Goal: Task Accomplishment & Management: Complete application form

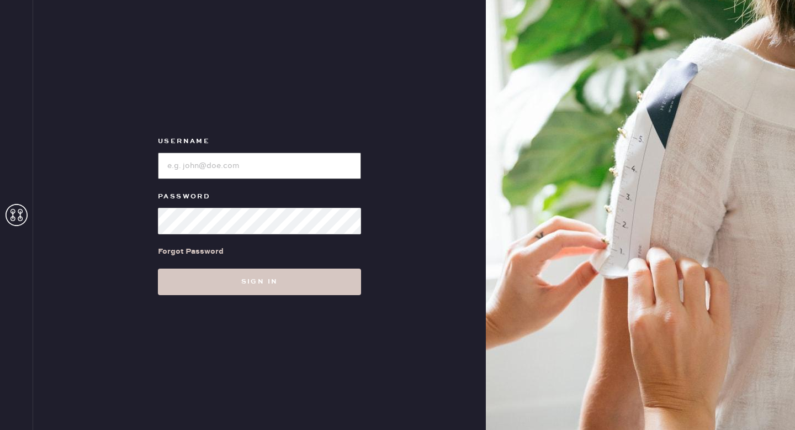
click at [225, 166] on input "loginName" at bounding box center [259, 165] width 203 height 27
type input "ReformationMontrose"
click at [236, 157] on input "loginName" at bounding box center [259, 165] width 203 height 27
type input "ReformationMontrose"
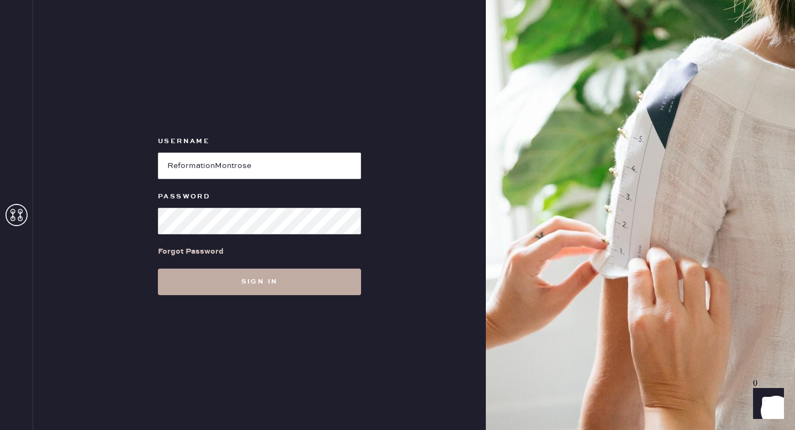
click at [231, 279] on button "Sign in" at bounding box center [259, 281] width 203 height 27
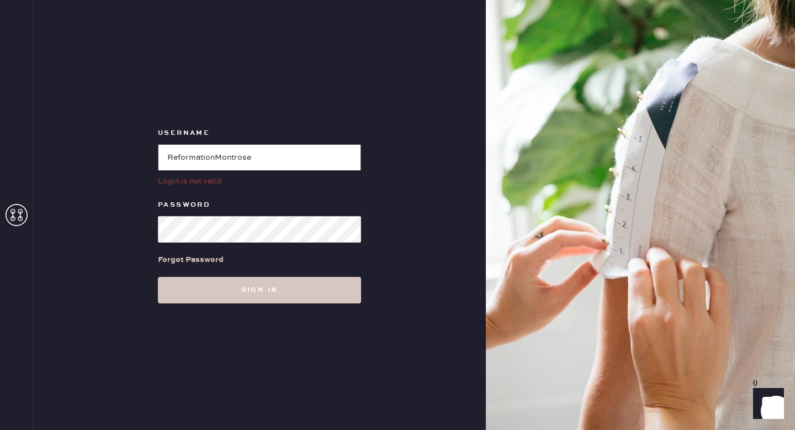
drag, startPoint x: 276, startPoint y: 157, endPoint x: 145, endPoint y: 154, distance: 131.4
click at [145, 154] on div "Username Login is not valid Password Forgot Password Sign in" at bounding box center [259, 215] width 453 height 430
click at [201, 158] on input "loginName" at bounding box center [259, 157] width 203 height 27
paste input "ReformationMontrose"
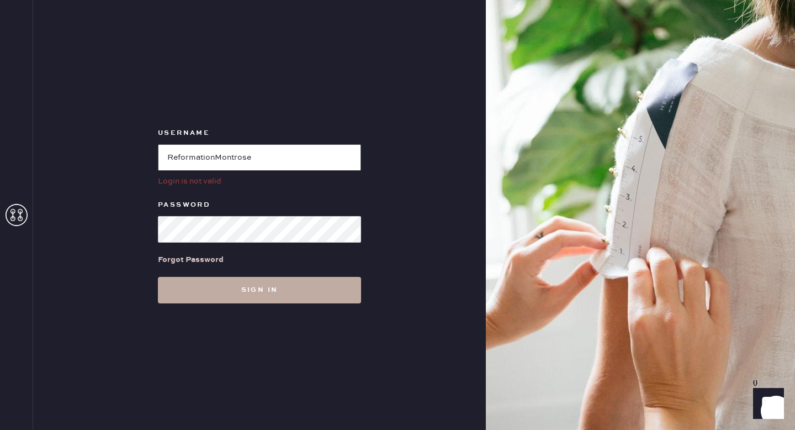
type input "ReformationMontrose"
click at [229, 287] on button "Sign in" at bounding box center [259, 290] width 203 height 27
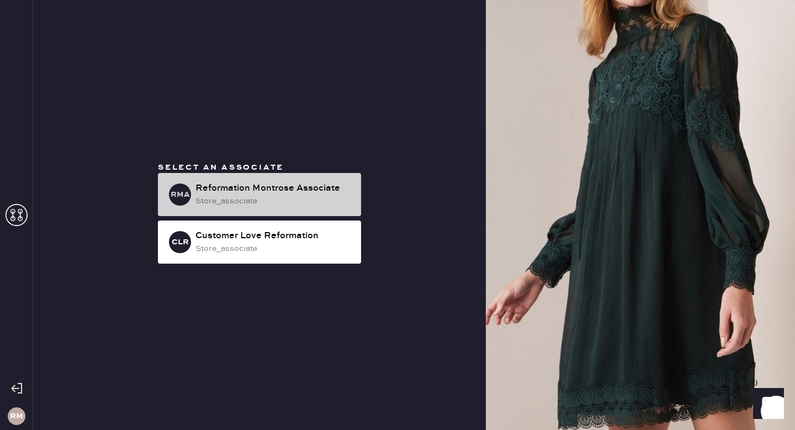
click at [272, 190] on div "Reformation Montrose Associate" at bounding box center [273, 188] width 157 height 13
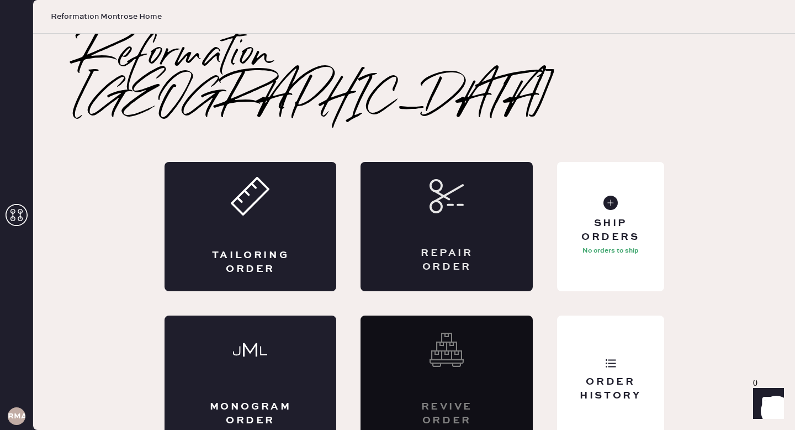
click at [423, 177] on div "Repair Order" at bounding box center [447, 226] width 172 height 129
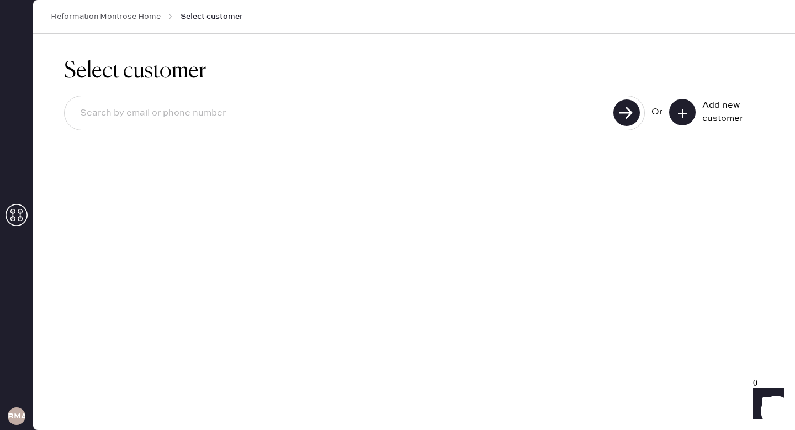
click at [410, 108] on input at bounding box center [340, 112] width 539 height 25
type input "ellielittle111@gmail.com"
click at [633, 111] on use at bounding box center [626, 112] width 27 height 27
click at [684, 111] on icon at bounding box center [682, 113] width 11 height 11
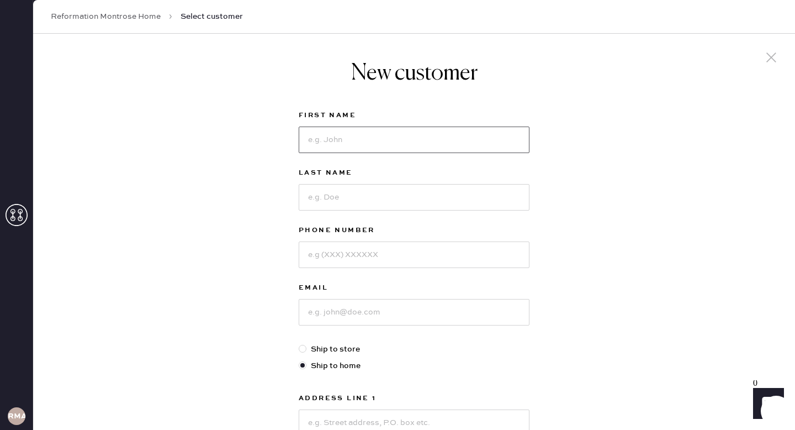
click at [451, 148] on input at bounding box center [414, 139] width 231 height 27
type input "ellie"
click at [442, 192] on input at bounding box center [414, 197] width 231 height 27
type input "little"
click at [425, 252] on input at bounding box center [414, 254] width 231 height 27
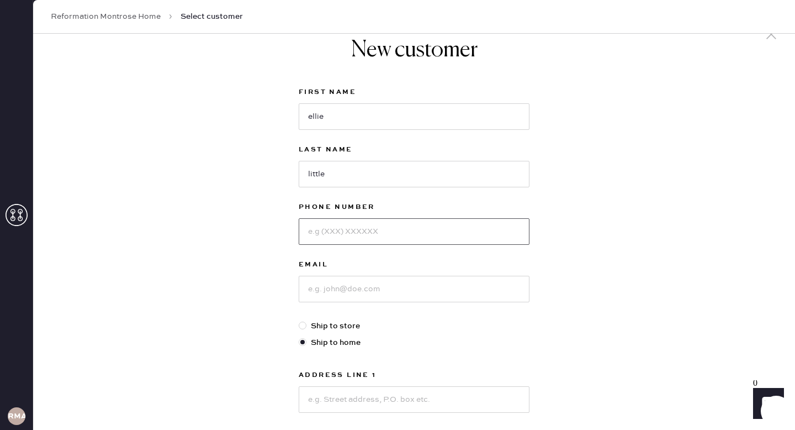
scroll to position [28, 0]
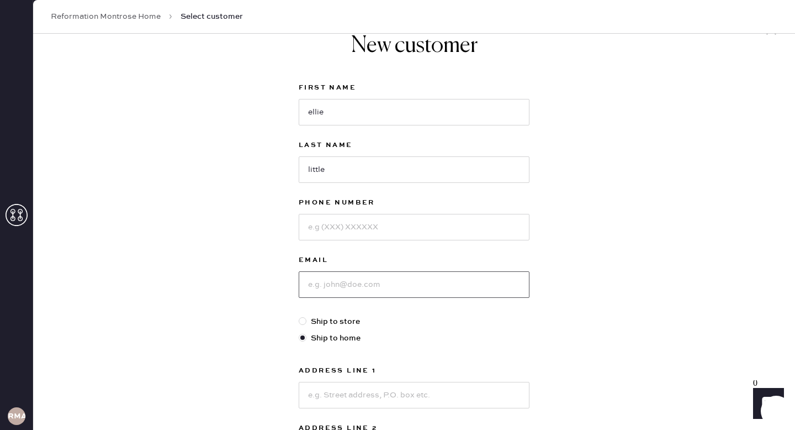
click at [348, 289] on input at bounding box center [414, 284] width 231 height 27
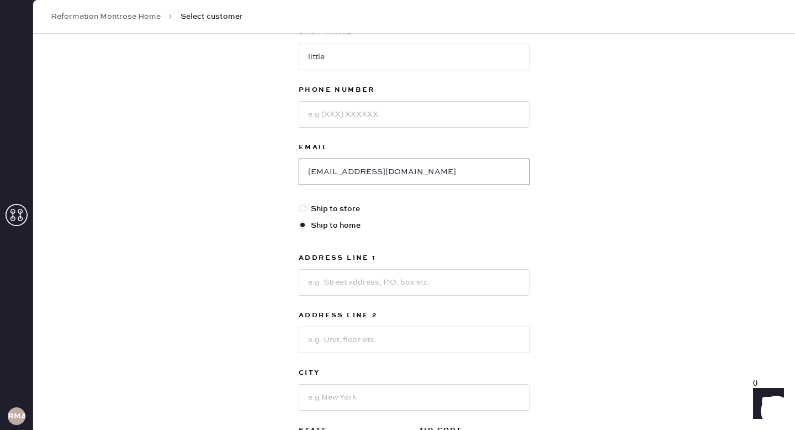
scroll to position [147, 0]
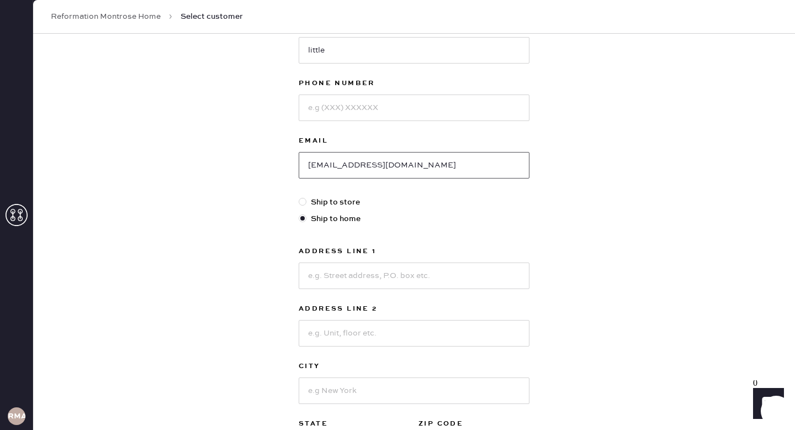
type input "ellielittle111@gmail.com"
click at [348, 103] on input at bounding box center [414, 107] width 231 height 27
paste input "17134191573"
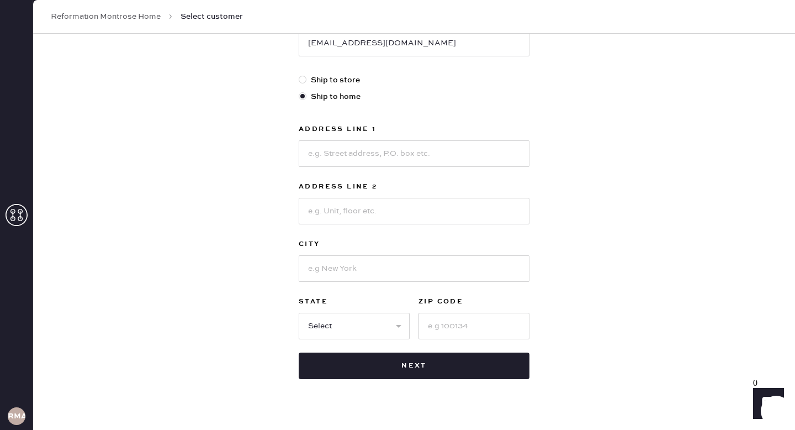
scroll to position [271, 0]
type input "17134191573"
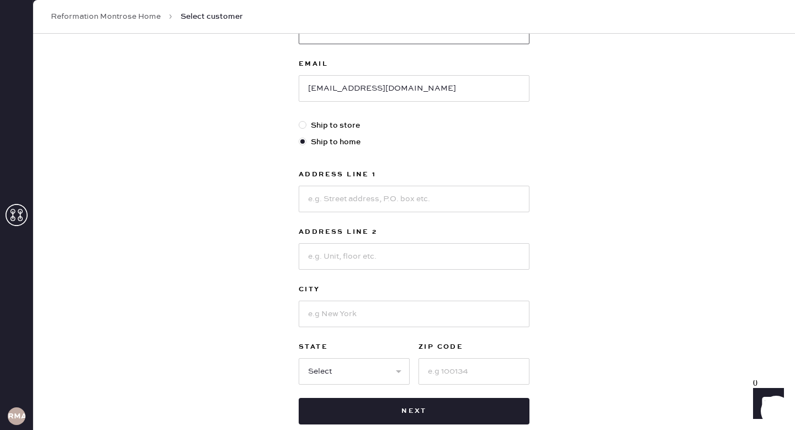
scroll to position [191, 0]
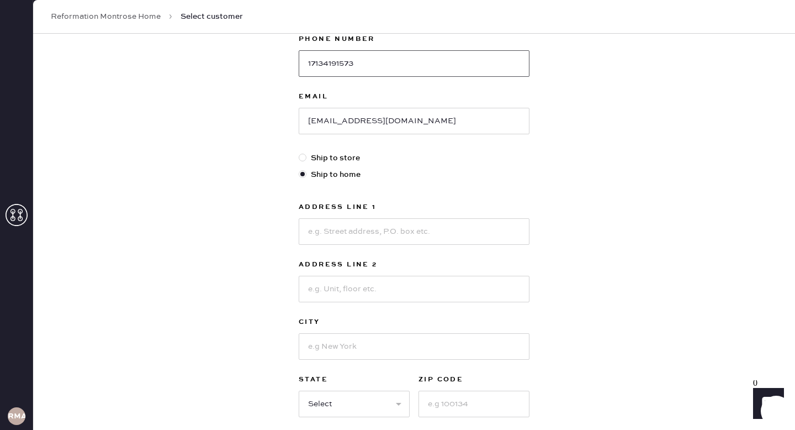
drag, startPoint x: 373, startPoint y: 62, endPoint x: 220, endPoint y: 55, distance: 153.1
click at [220, 55] on div "New customer First Name ellie Last Name little Phone Number 17134191573 Email e…" at bounding box center [414, 185] width 762 height 685
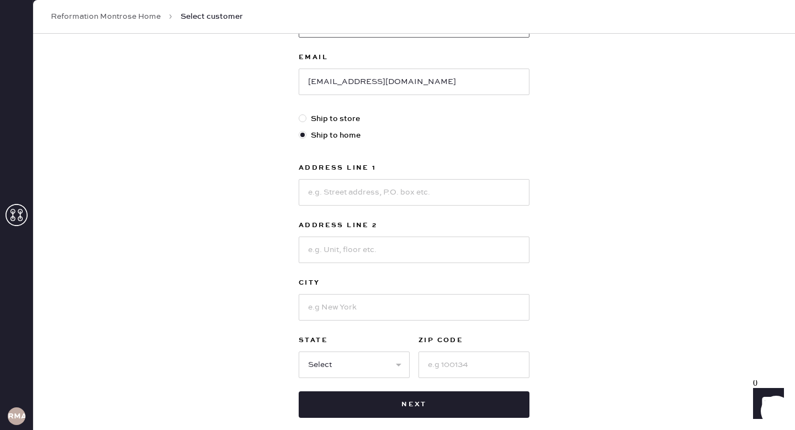
scroll to position [235, 0]
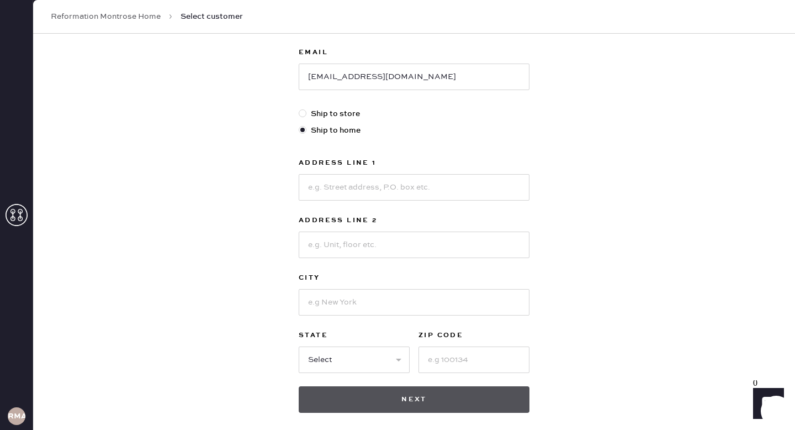
click at [367, 394] on button "Next" at bounding box center [414, 399] width 231 height 27
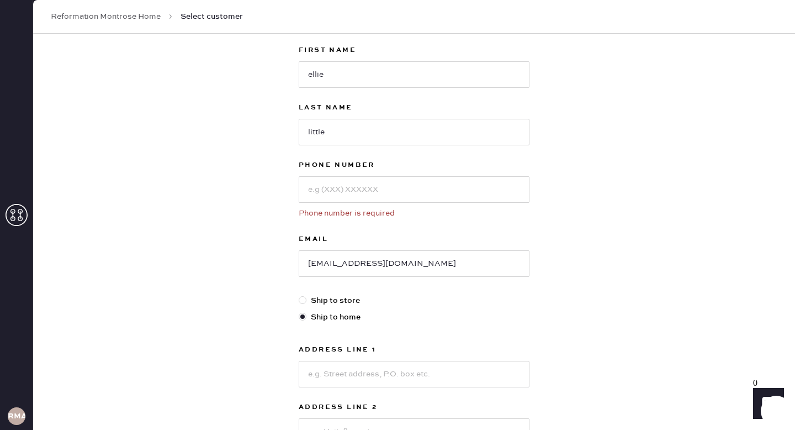
scroll to position [75, 0]
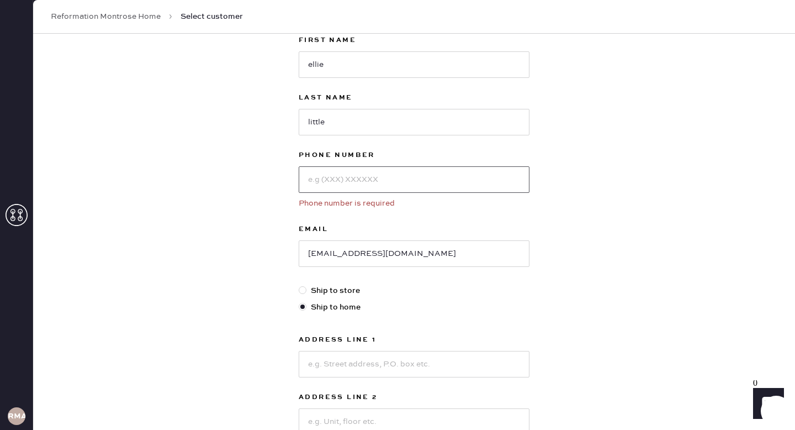
click at [347, 183] on input at bounding box center [414, 179] width 231 height 27
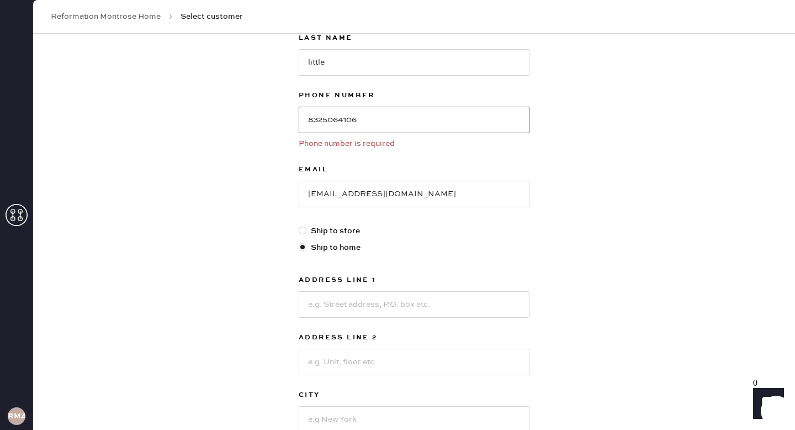
scroll to position [135, 0]
type input "8325064106"
click at [306, 311] on input at bounding box center [414, 303] width 231 height 27
type input "4 Hampton Court"
click at [317, 409] on input at bounding box center [414, 418] width 231 height 27
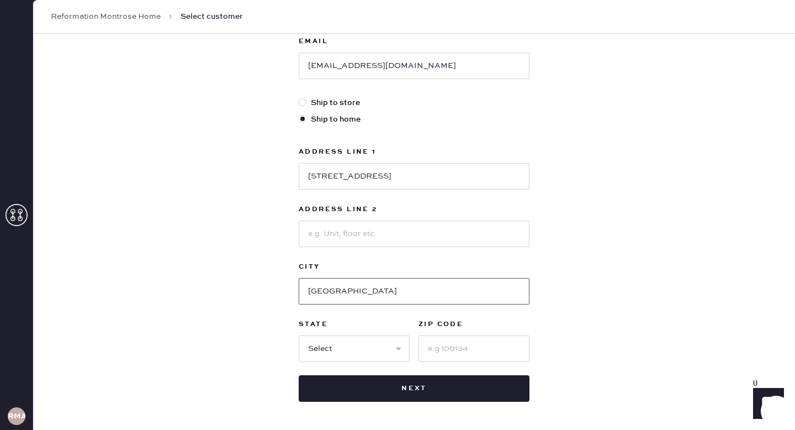
scroll to position [263, 0]
type input "Houston"
click at [336, 345] on select "Select AK AL AR AZ CA CO CT DC DE FL GA HI IA ID IL IN KS KY LA MA MD ME MI MN …" at bounding box center [354, 348] width 111 height 27
select select "TX"
click at [453, 351] on input at bounding box center [474, 348] width 111 height 27
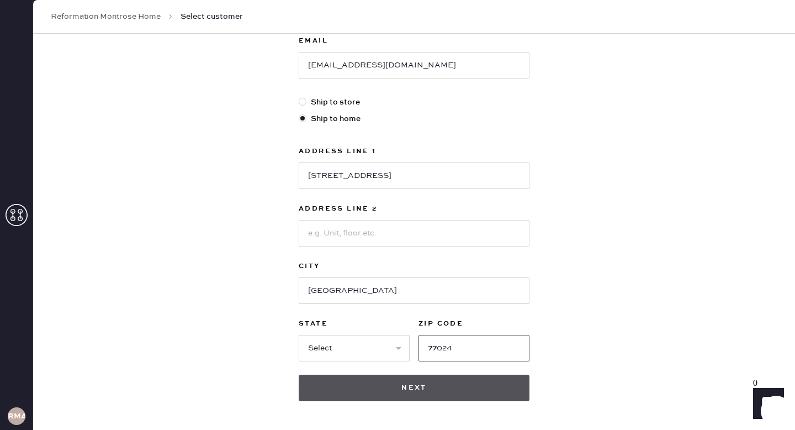
type input "77024"
click at [438, 391] on button "Next" at bounding box center [414, 387] width 231 height 27
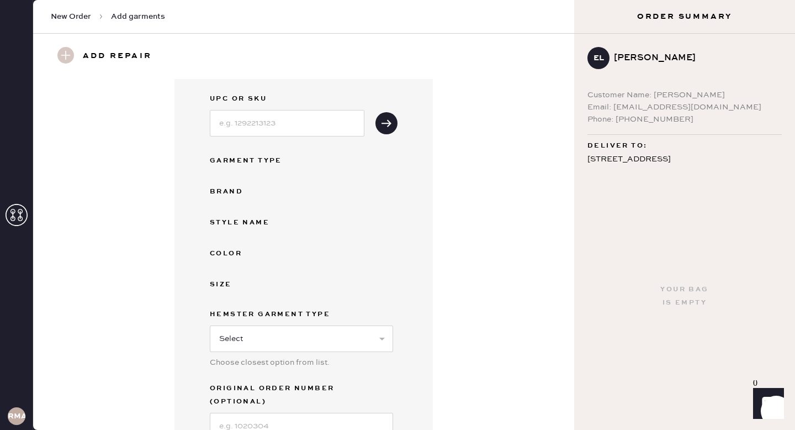
scroll to position [53, 0]
click at [289, 118] on input at bounding box center [287, 121] width 155 height 27
click at [225, 146] on div "UPC or SKU Garment Type Brand Style name Color Size Hemster Garment Type Select…" at bounding box center [304, 264] width 188 height 347
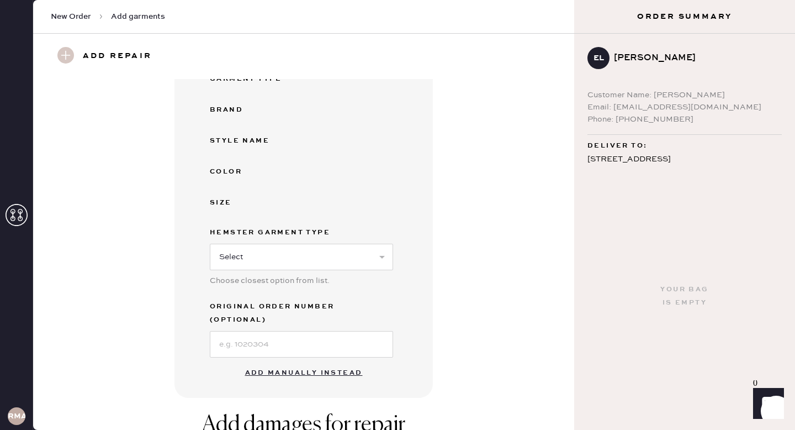
scroll to position [134, 0]
click at [286, 361] on button "Add manually instead" at bounding box center [304, 372] width 131 height 22
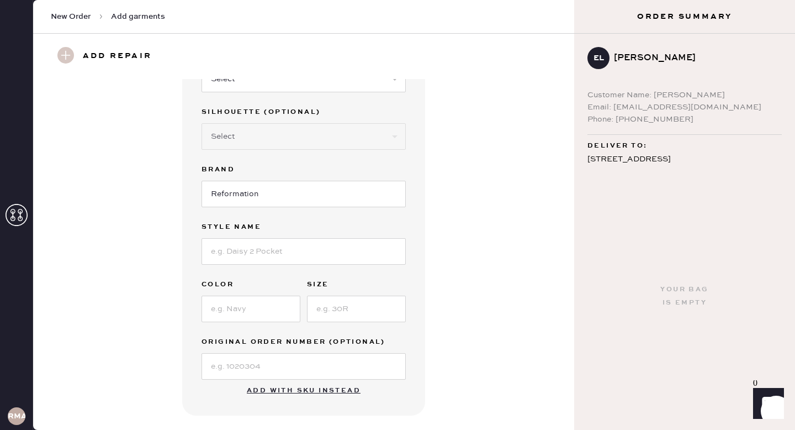
scroll to position [0, 0]
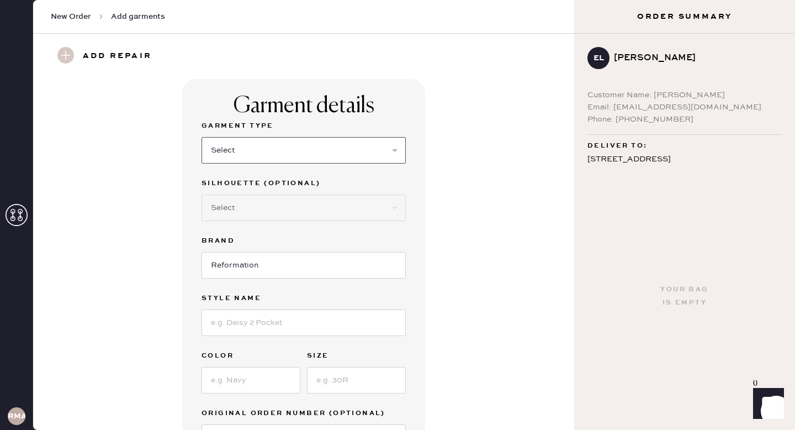
click at [346, 155] on select "Select Basic Skirt Jeans Leggings Pants Shorts Basic Sleeved Dress Basic Sleeve…" at bounding box center [304, 150] width 204 height 27
select select "15"
click at [353, 203] on select "Select Crop top Full Length Other" at bounding box center [304, 207] width 204 height 27
select select "70"
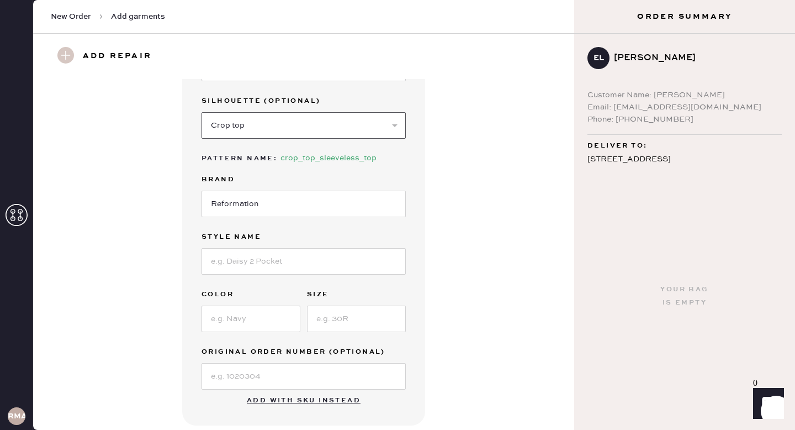
scroll to position [89, 0]
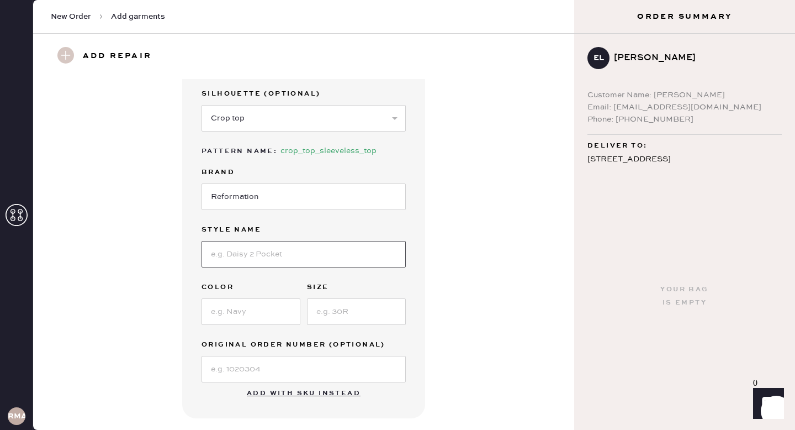
click at [321, 255] on input at bounding box center [304, 254] width 204 height 27
type input "white camisol"
click at [217, 307] on input at bounding box center [251, 311] width 99 height 27
click at [287, 330] on div "Garment Type Select Basic Skirt Jeans Leggings Pants Shorts Basic Sleeved Dress…" at bounding box center [304, 206] width 204 height 352
click at [254, 316] on input at bounding box center [251, 311] width 99 height 27
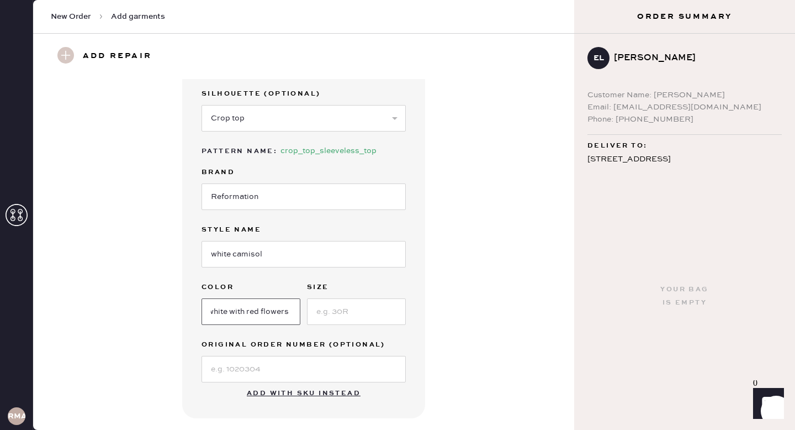
scroll to position [0, 5]
type input "white with red flowers"
click at [358, 310] on input at bounding box center [356, 311] width 99 height 27
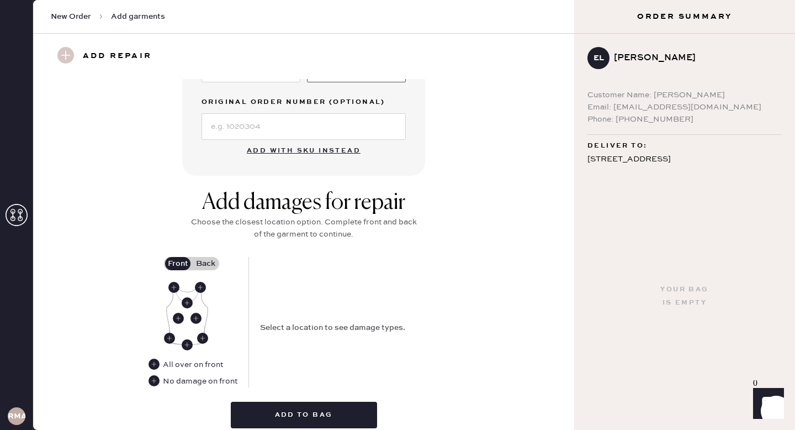
scroll to position [378, 0]
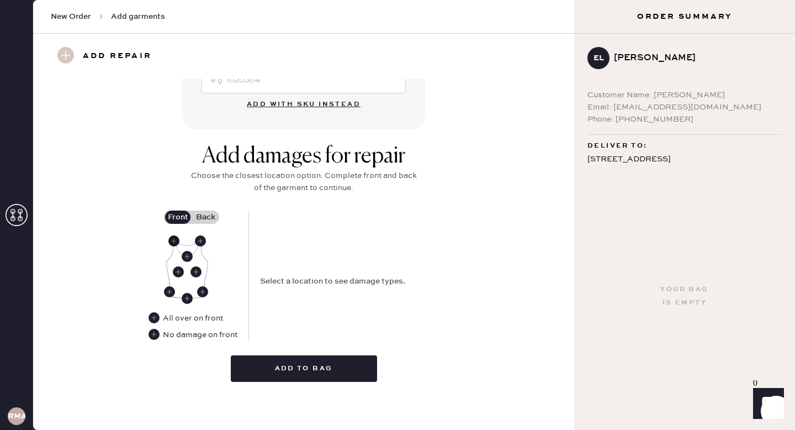
type input "4"
click at [172, 241] on use at bounding box center [173, 240] width 11 height 11
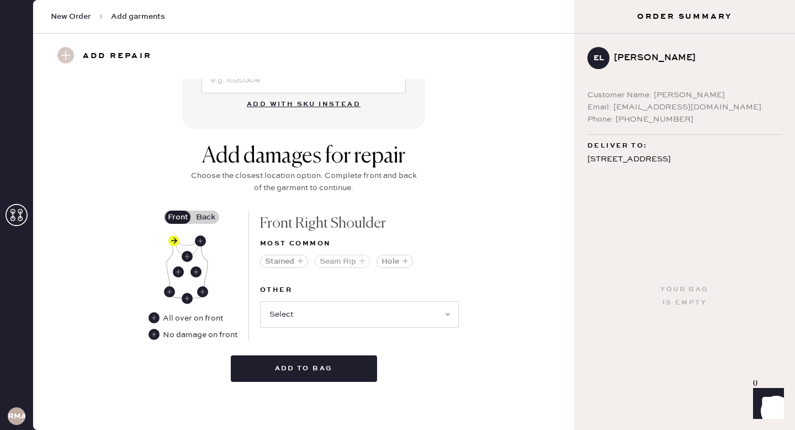
click at [344, 262] on button "Seam Rip" at bounding box center [342, 261] width 55 height 13
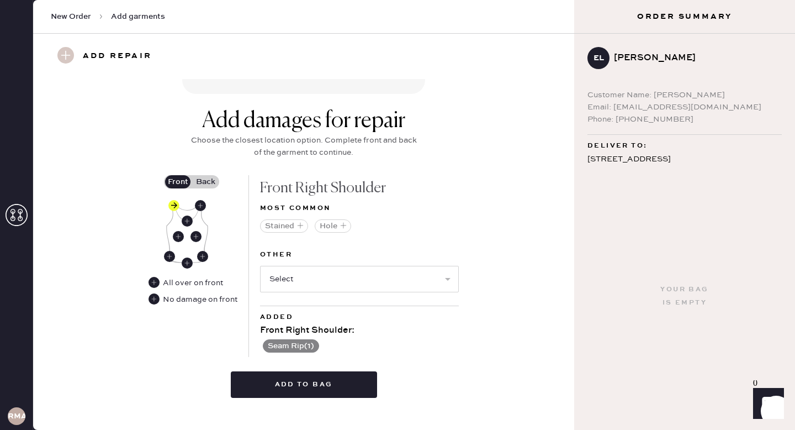
scroll to position [417, 0]
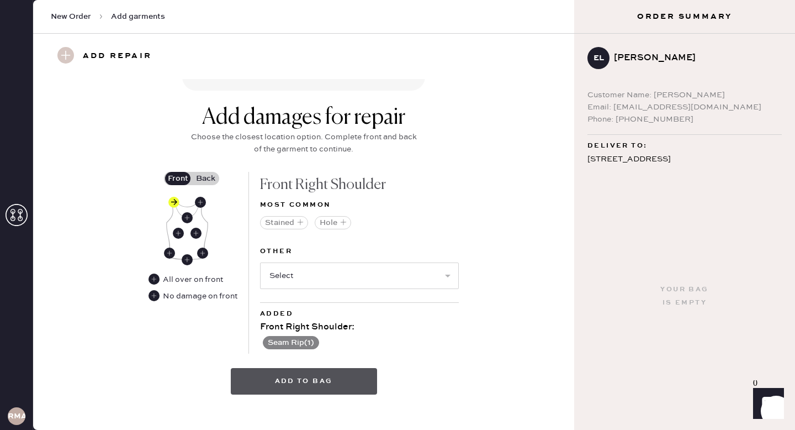
click at [319, 378] on button "Add to bag" at bounding box center [304, 381] width 146 height 27
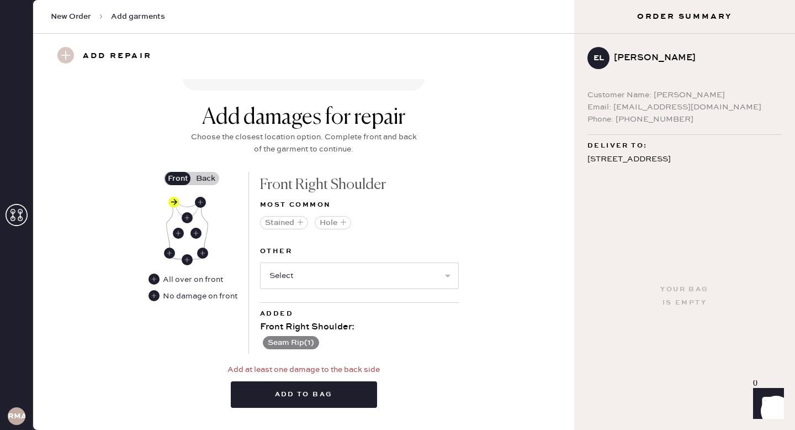
scroll to position [443, 0]
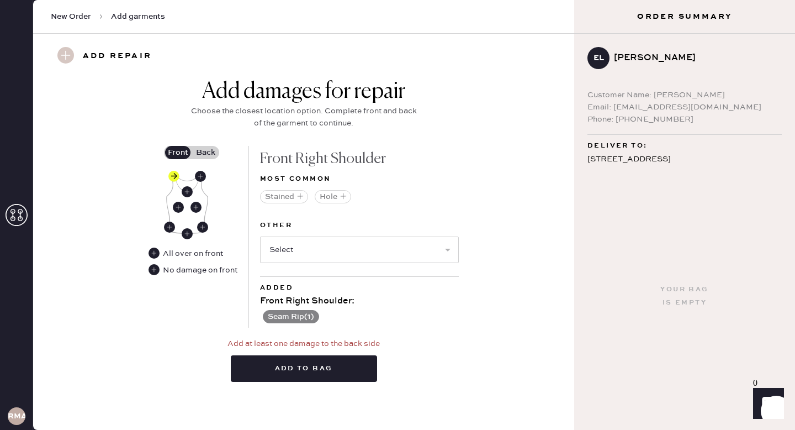
click at [210, 152] on label "Back" at bounding box center [206, 152] width 28 height 13
click at [205, 152] on input "Back" at bounding box center [205, 152] width 0 height 0
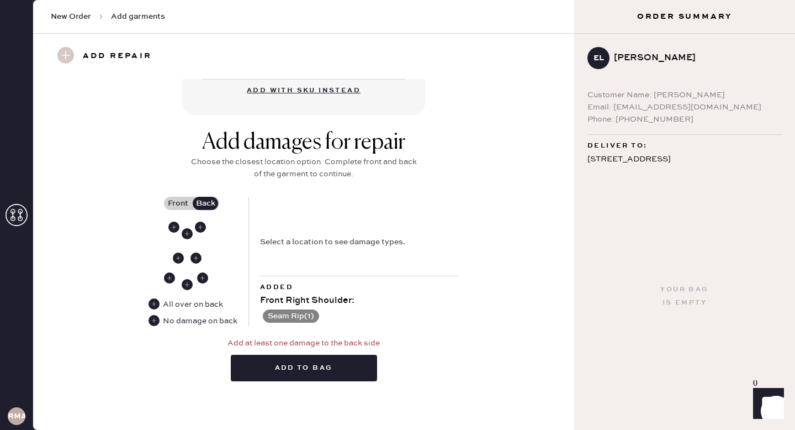
scroll to position [391, 0]
click at [172, 227] on use at bounding box center [173, 227] width 11 height 11
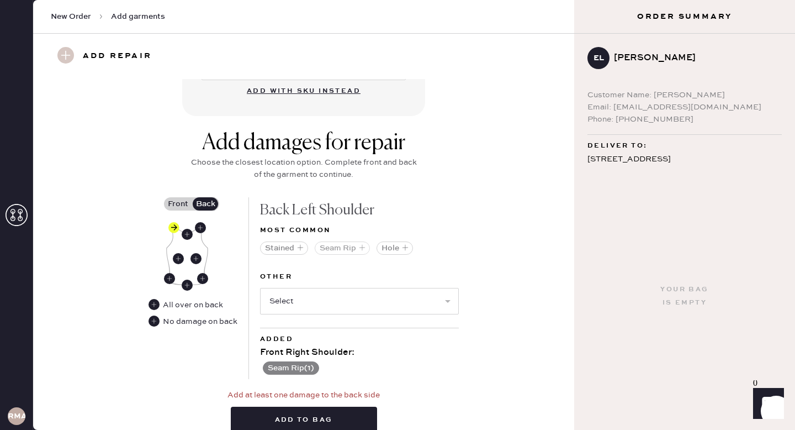
click at [349, 243] on button "Seam Rip" at bounding box center [342, 247] width 55 height 13
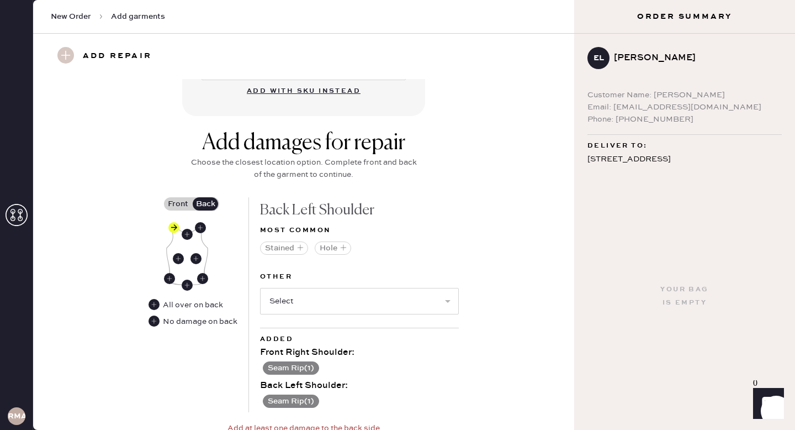
scroll to position [422, 0]
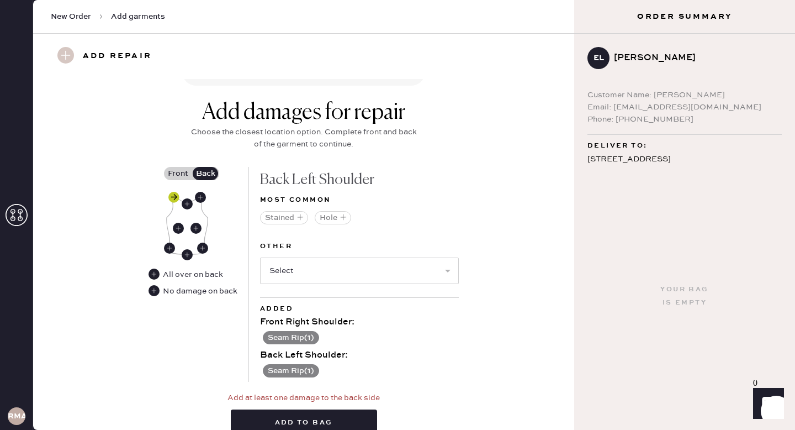
click at [172, 195] on use at bounding box center [173, 197] width 11 height 11
click at [207, 195] on img at bounding box center [187, 224] width 42 height 61
click at [201, 195] on use at bounding box center [200, 197] width 11 height 11
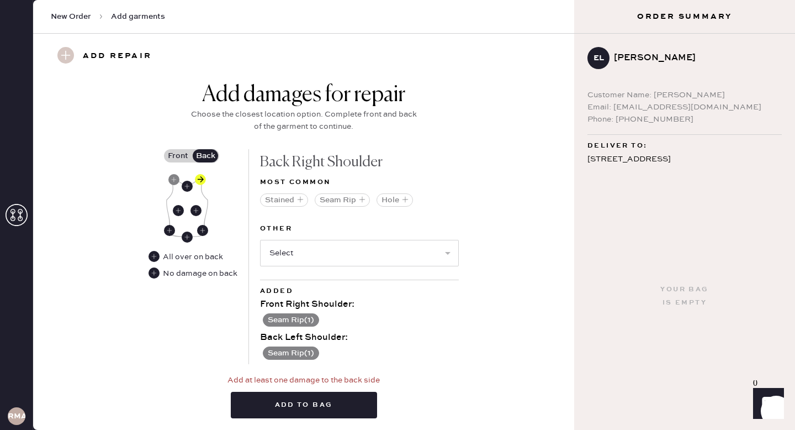
scroll to position [446, 0]
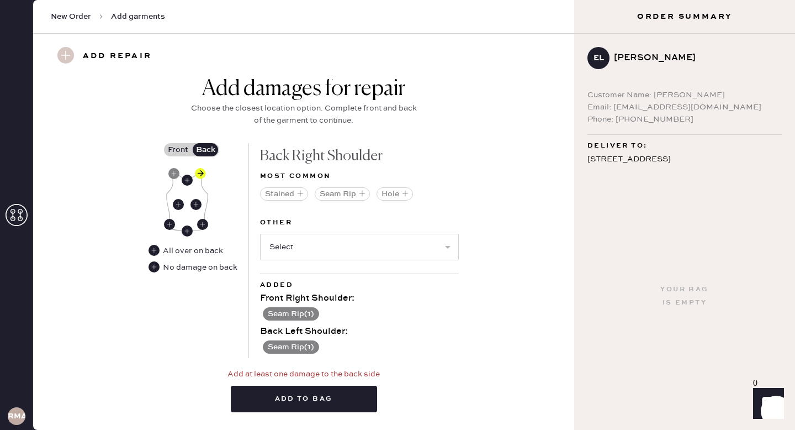
click at [304, 346] on button "Seam Rip ( 1 )" at bounding box center [291, 346] width 56 height 13
click at [261, 346] on use at bounding box center [266, 347] width 11 height 11
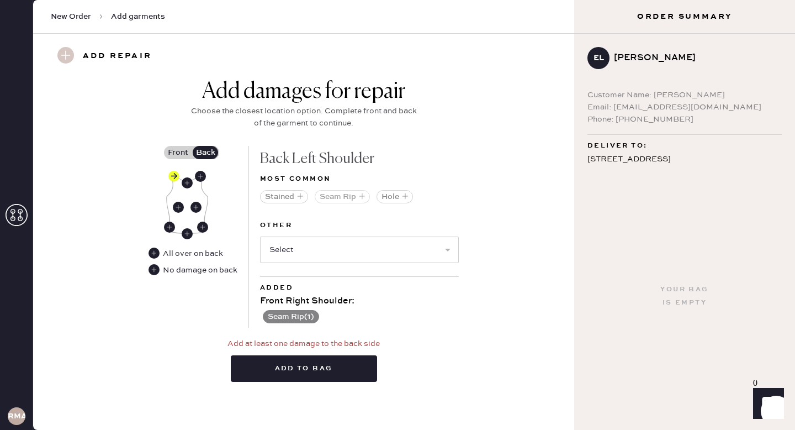
click at [343, 190] on button "Seam Rip" at bounding box center [342, 196] width 55 height 13
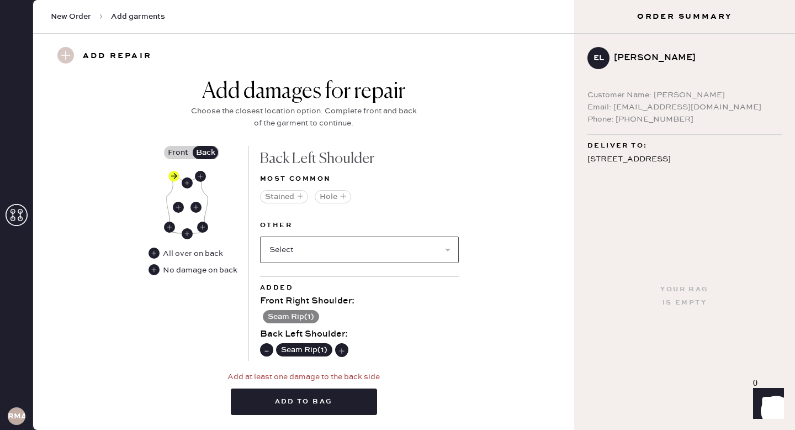
click at [331, 252] on select "Select Broken / Ripped Hem Broken Beads Broken Belt Loop Broken Button Broken C…" at bounding box center [359, 249] width 199 height 27
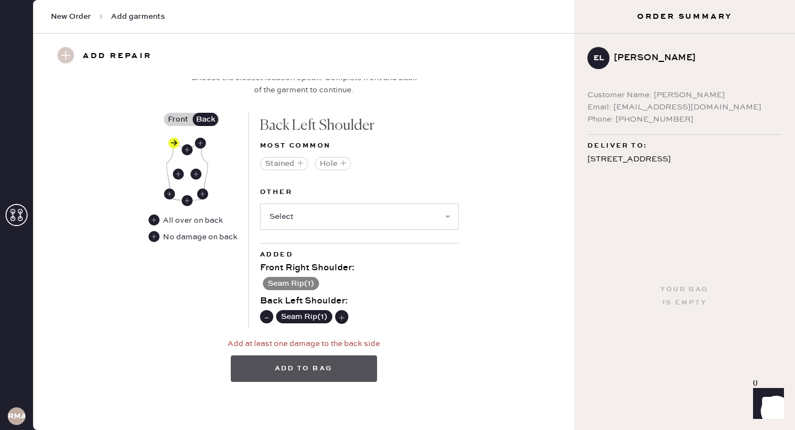
click at [329, 369] on button "Add to bag" at bounding box center [304, 368] width 146 height 27
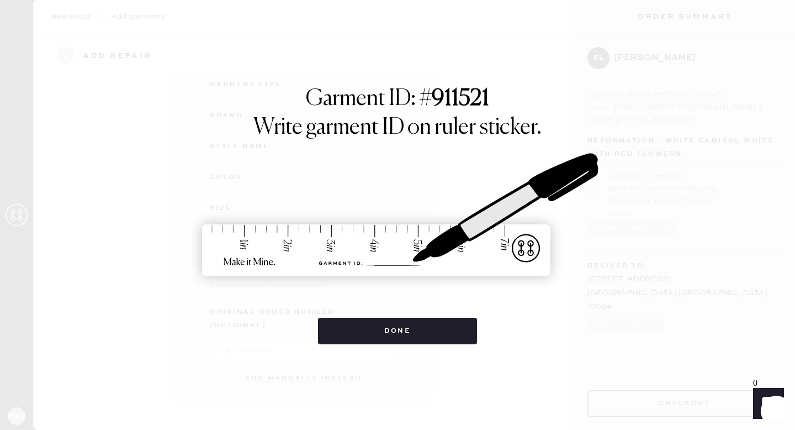
scroll to position [114, 0]
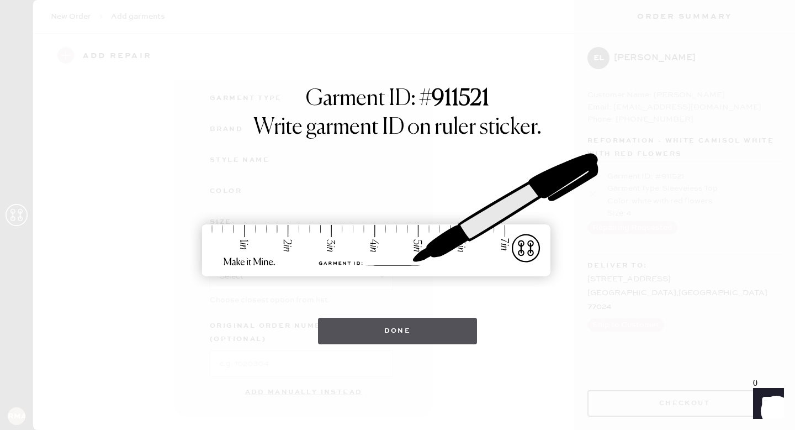
click at [395, 337] on button "Done" at bounding box center [398, 330] width 160 height 27
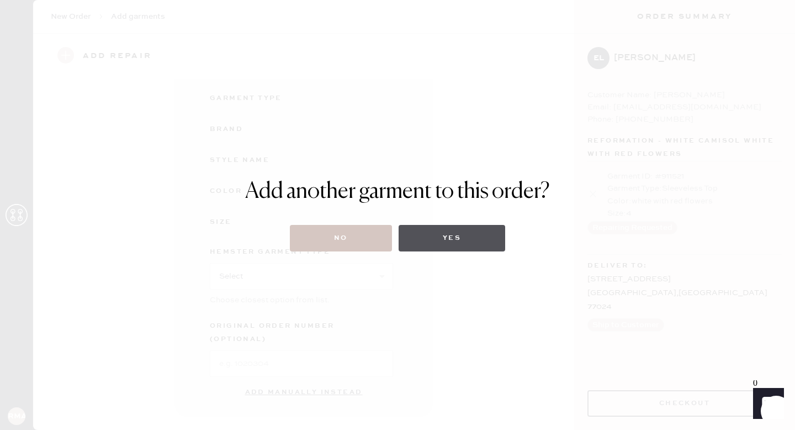
click at [440, 240] on button "Yes" at bounding box center [452, 238] width 107 height 27
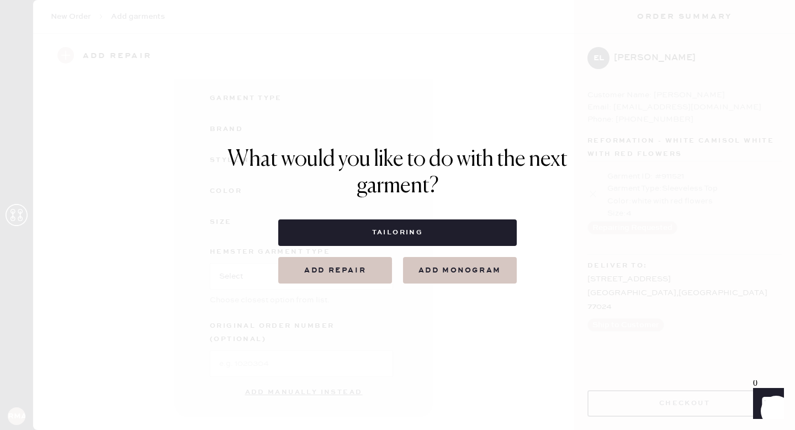
click at [358, 268] on button "Add repair" at bounding box center [335, 270] width 114 height 27
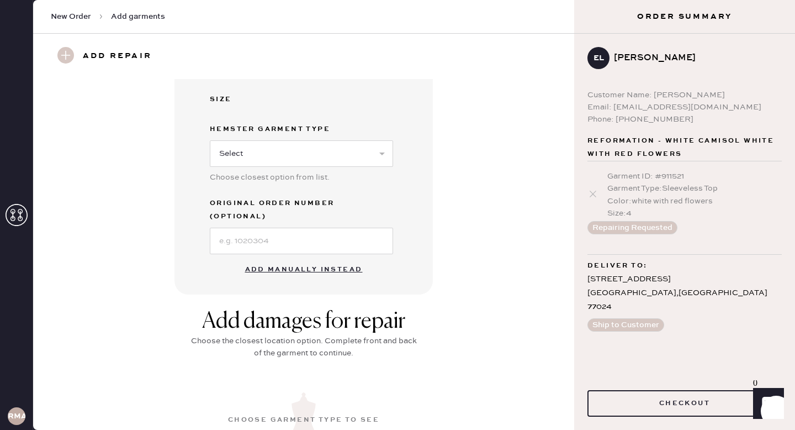
scroll to position [294, 0]
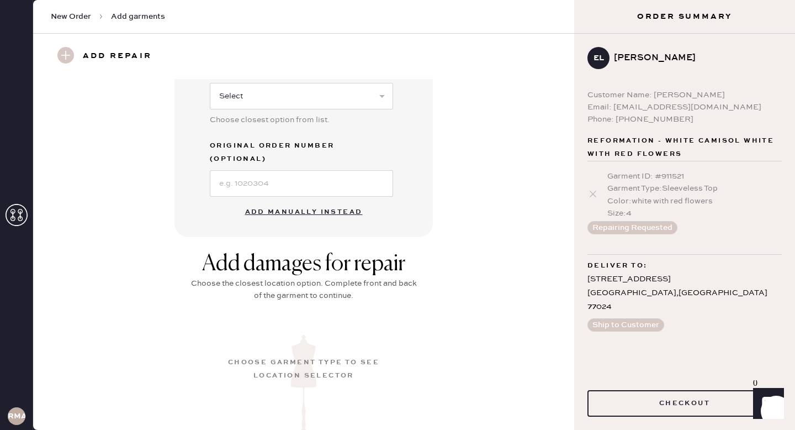
click at [304, 201] on button "Add manually instead" at bounding box center [304, 212] width 131 height 22
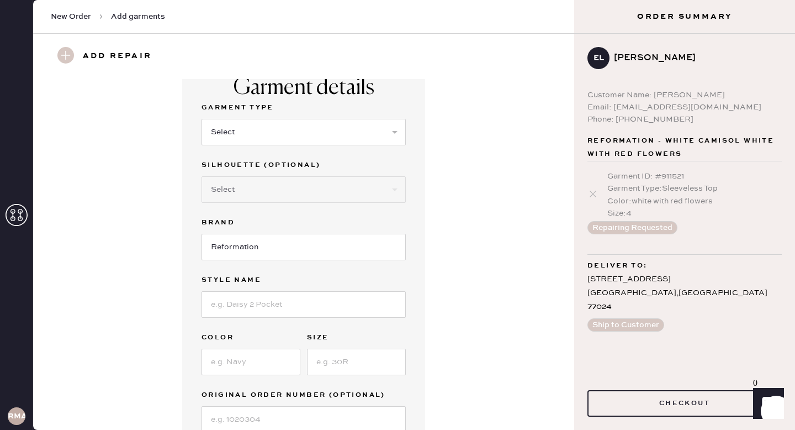
scroll to position [14, 0]
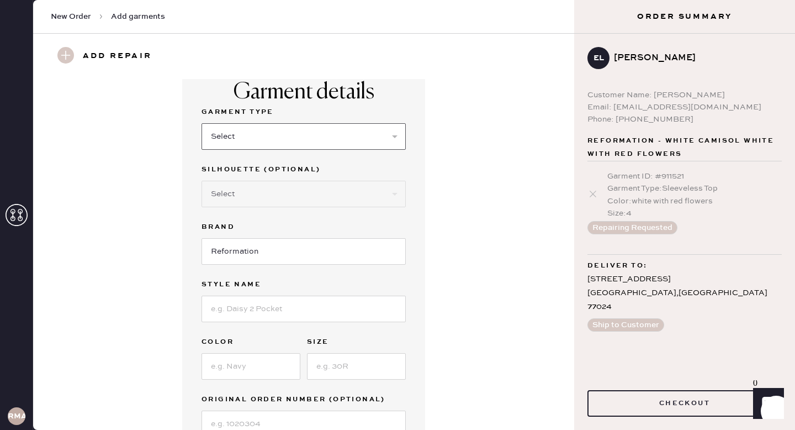
click at [273, 144] on select "Select Basic Skirt Jeans Leggings Pants Shorts Basic Sleeved Dress Basic Sleeve…" at bounding box center [304, 136] width 204 height 27
select select "14"
click at [308, 182] on select "Select Crop top Full Length Other" at bounding box center [304, 194] width 204 height 27
select select "71"
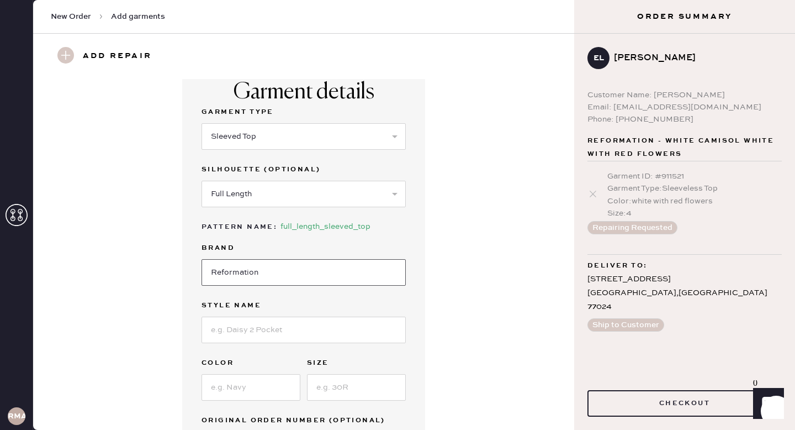
click at [262, 271] on input "Reformation" at bounding box center [304, 272] width 204 height 27
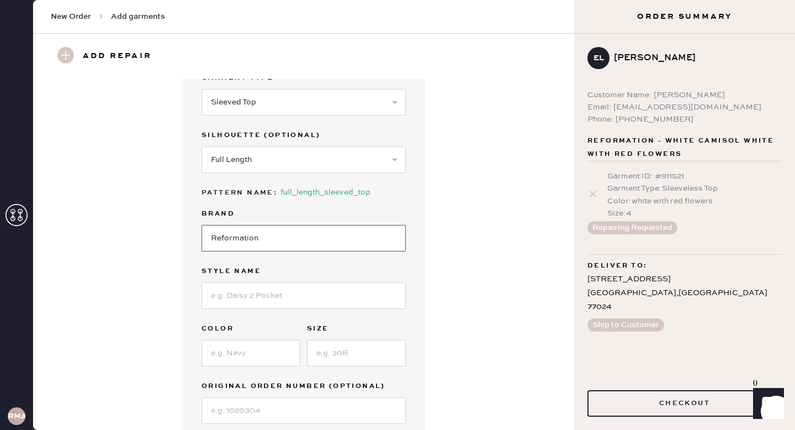
scroll to position [56, 0]
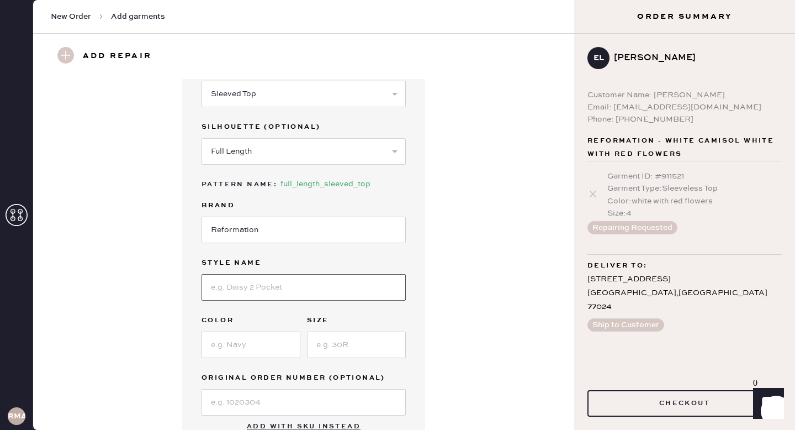
click at [273, 288] on input at bounding box center [304, 287] width 204 height 27
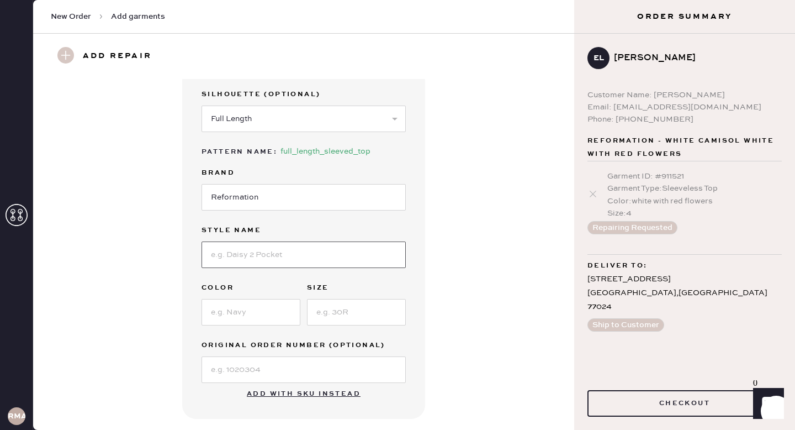
scroll to position [106, 0]
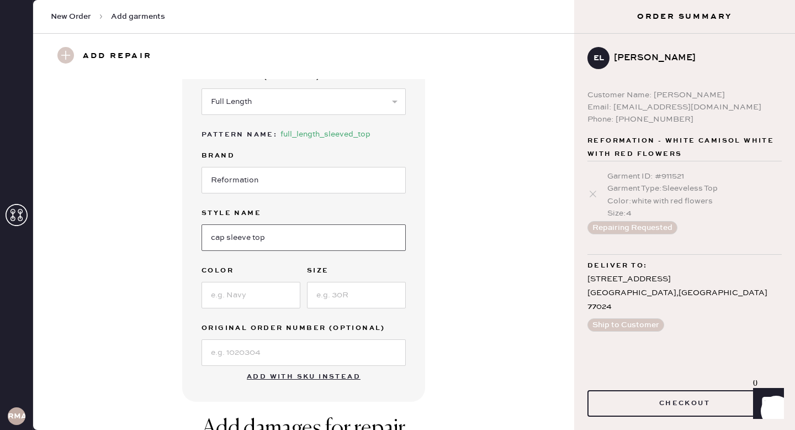
type input "cap sleeve top"
click at [226, 284] on input at bounding box center [251, 295] width 99 height 27
type input "leopard"
click at [329, 298] on input at bounding box center [356, 295] width 99 height 27
click at [269, 250] on input "cap sleeve top" at bounding box center [304, 237] width 204 height 27
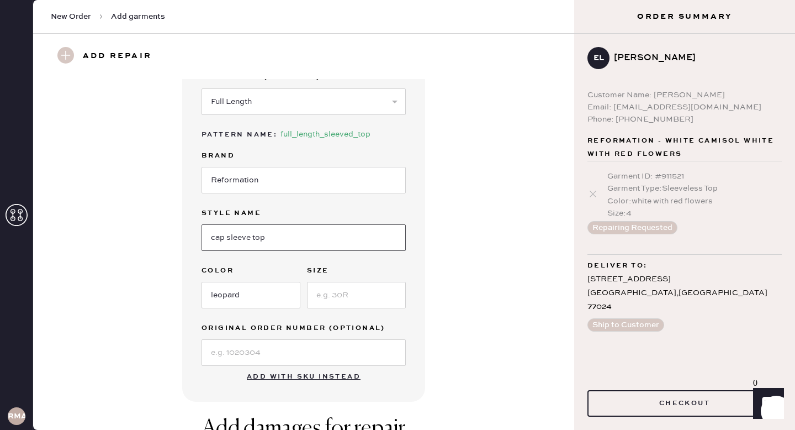
drag, startPoint x: 276, startPoint y: 239, endPoint x: 160, endPoint y: 240, distance: 115.4
click at [160, 240] on div "Garment details Garment Type Select Basic Skirt Jeans Leggings Pants Shorts Bas…" at bounding box center [303, 187] width 501 height 428
type input "cora satin top"
click at [248, 347] on input at bounding box center [304, 352] width 204 height 27
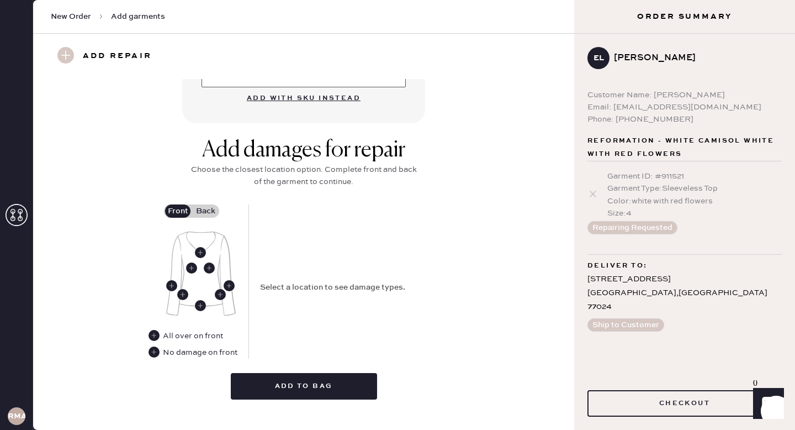
scroll to position [396, 0]
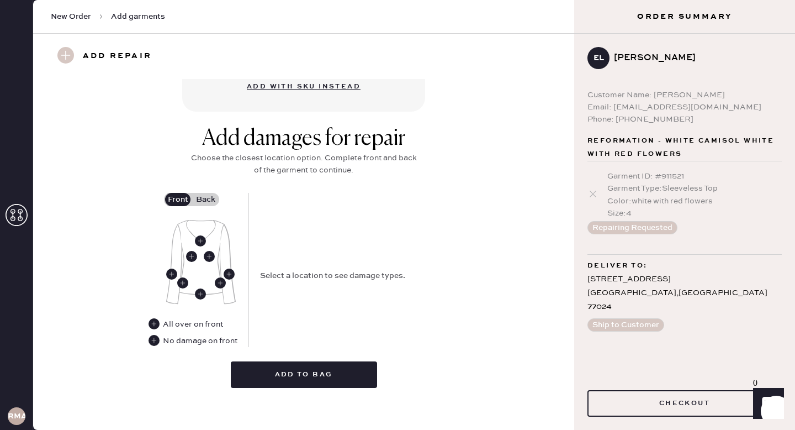
click at [186, 234] on img at bounding box center [201, 262] width 70 height 84
click at [220, 236] on img at bounding box center [201, 262] width 70 height 84
click at [190, 254] on use at bounding box center [191, 256] width 11 height 11
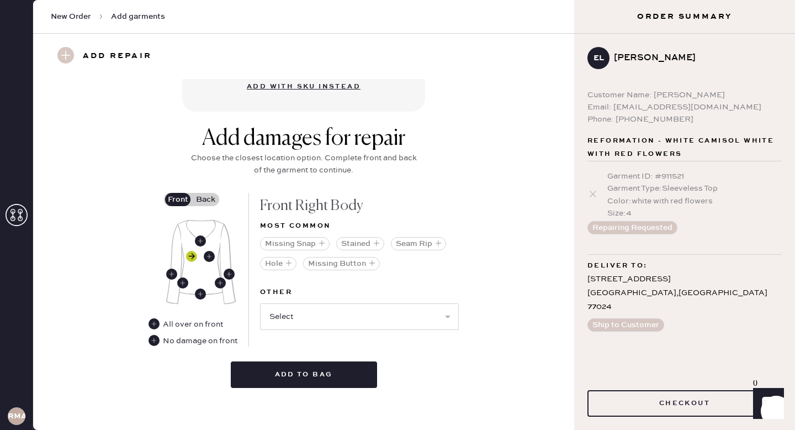
click at [190, 254] on use at bounding box center [191, 256] width 11 height 11
click at [209, 254] on use at bounding box center [209, 256] width 11 height 11
click at [273, 260] on button "Hole" at bounding box center [278, 263] width 36 height 13
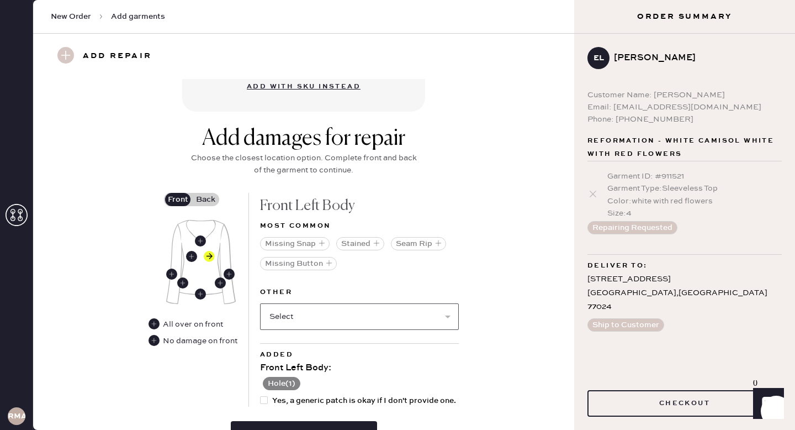
click at [304, 313] on select "Select Broken / Ripped Hem Broken Beads Broken Belt Loop Broken Button Broken C…" at bounding box center [359, 316] width 199 height 27
click at [189, 254] on use at bounding box center [191, 256] width 11 height 11
click at [280, 266] on button "Hole" at bounding box center [278, 263] width 36 height 13
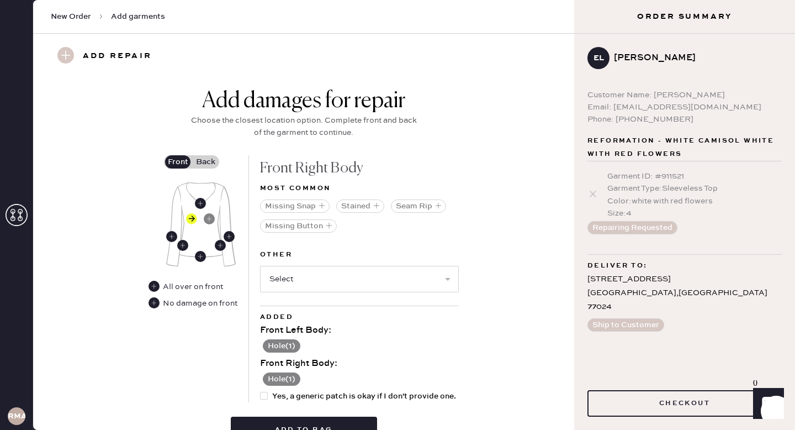
scroll to position [436, 0]
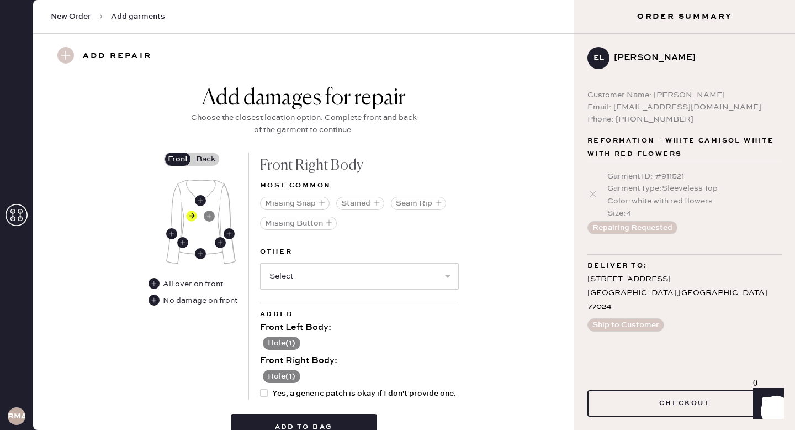
click at [206, 157] on label "Back" at bounding box center [206, 158] width 28 height 13
click at [205, 159] on input "Back" at bounding box center [205, 159] width 0 height 0
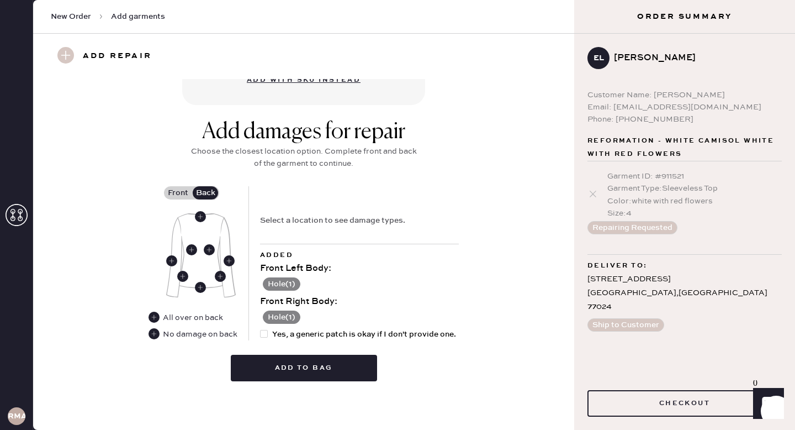
scroll to position [402, 0]
click at [152, 335] on use at bounding box center [154, 334] width 11 height 11
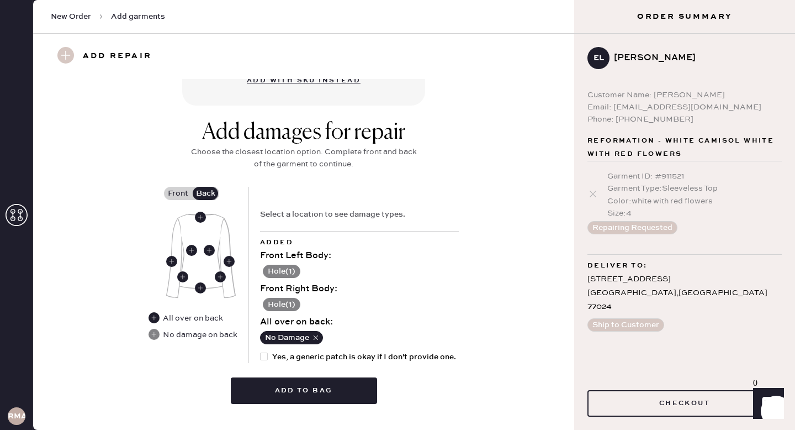
scroll to position [424, 0]
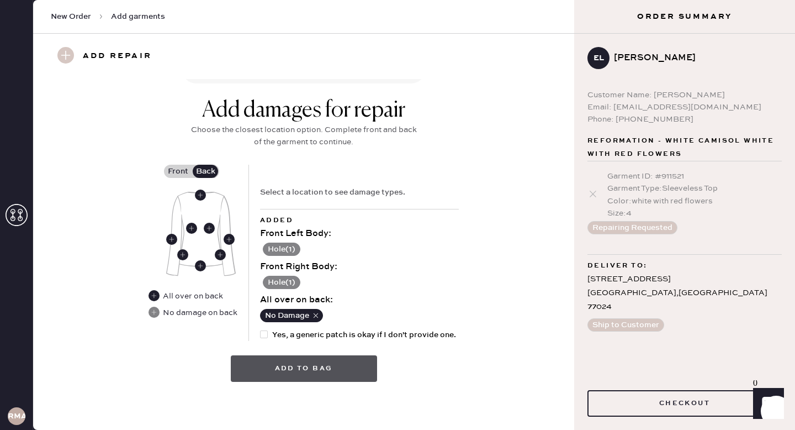
click at [342, 366] on button "Add to bag" at bounding box center [304, 368] width 146 height 27
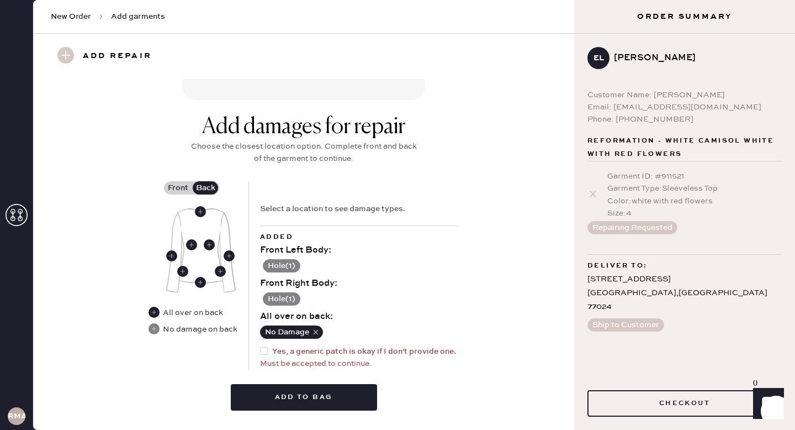
click at [293, 295] on button "Hole ( 1 )" at bounding box center [282, 298] width 38 height 13
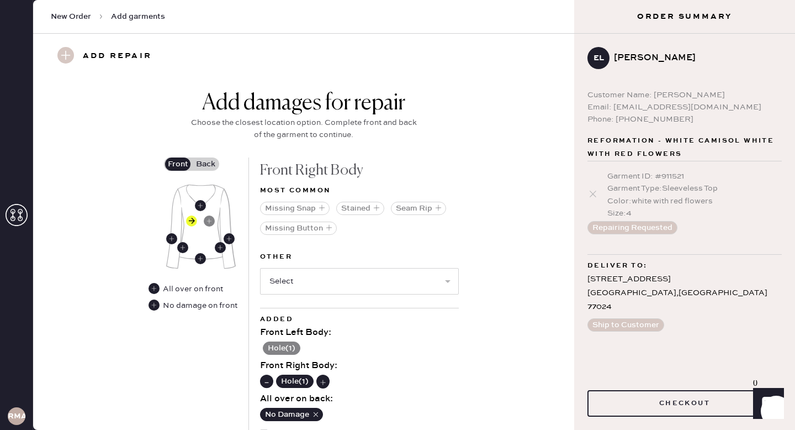
scroll to position [448, 0]
click at [268, 378] on use at bounding box center [266, 380] width 11 height 11
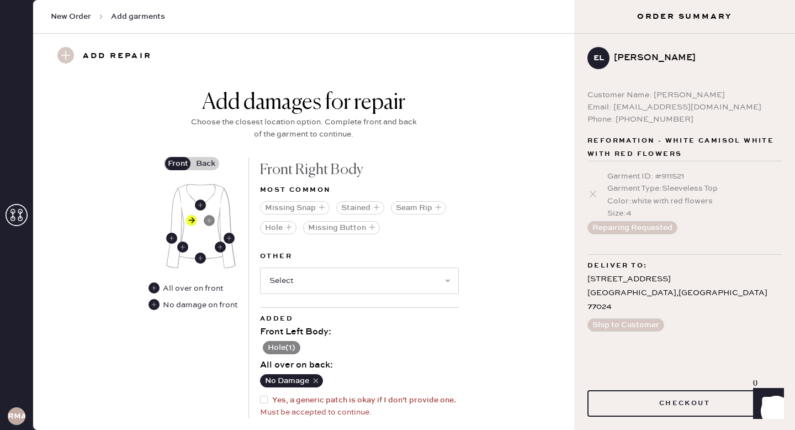
click at [268, 347] on button "Hole ( 1 )" at bounding box center [282, 347] width 38 height 13
click at [260, 345] on button at bounding box center [266, 347] width 13 height 13
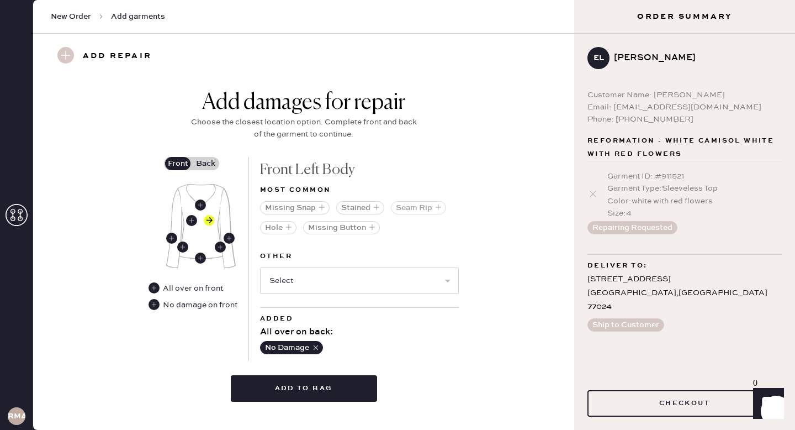
click at [415, 209] on button "Seam Rip" at bounding box center [418, 207] width 55 height 13
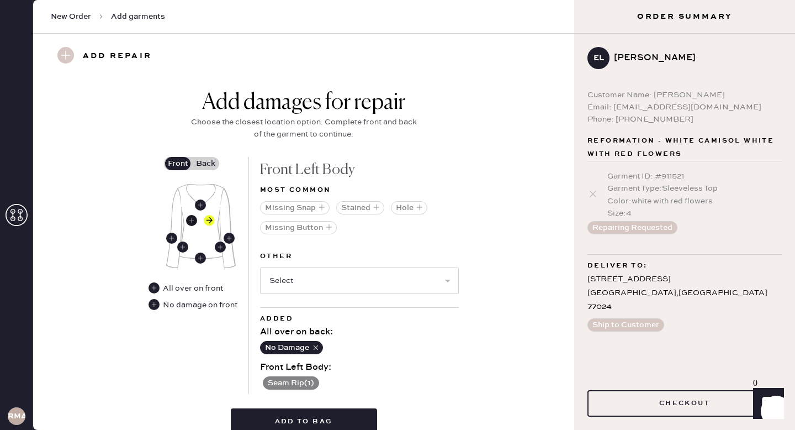
click at [189, 220] on use at bounding box center [191, 220] width 11 height 11
click at [407, 208] on button "Seam Rip" at bounding box center [418, 207] width 55 height 13
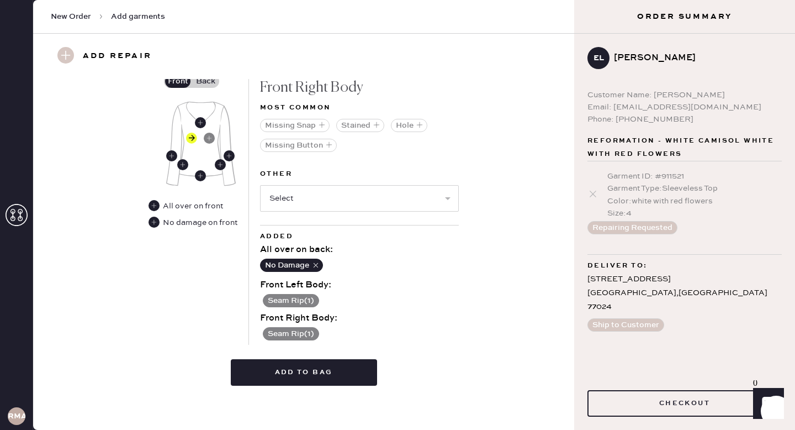
scroll to position [534, 0]
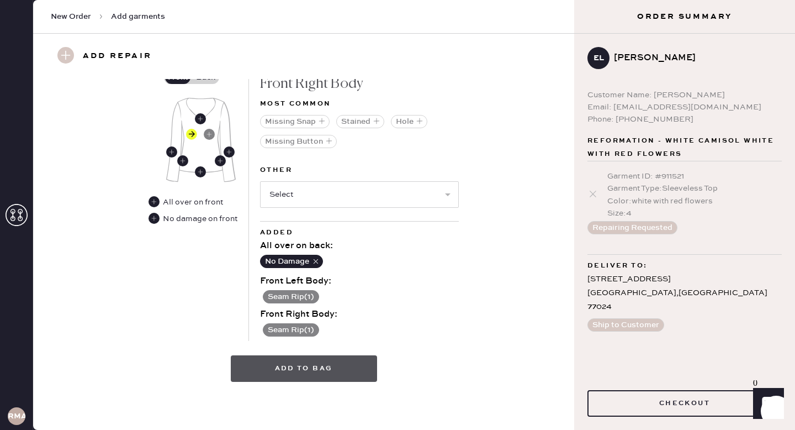
click at [341, 374] on button "Add to bag" at bounding box center [304, 368] width 146 height 27
click at [341, 370] on button "Add to bag" at bounding box center [304, 368] width 146 height 27
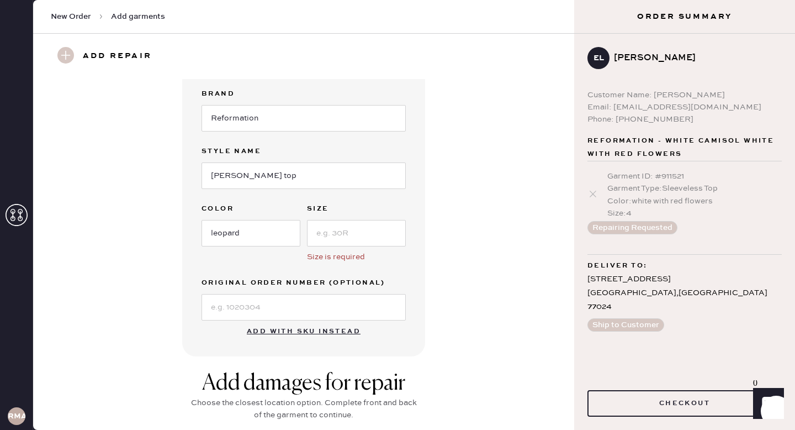
scroll to position [173, 0]
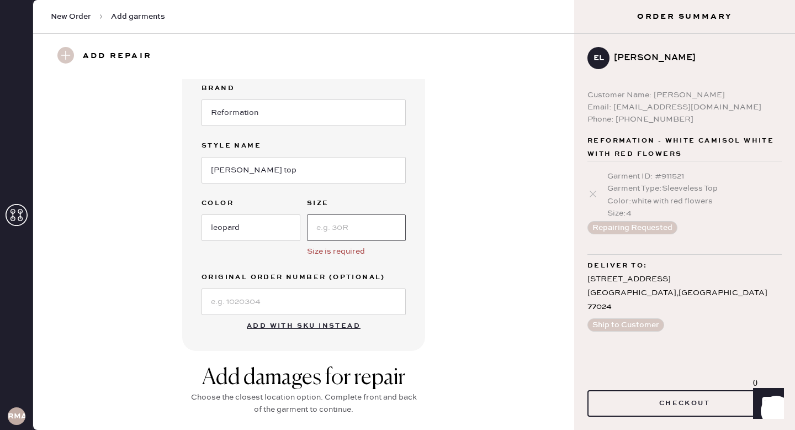
click at [366, 220] on input at bounding box center [356, 227] width 99 height 27
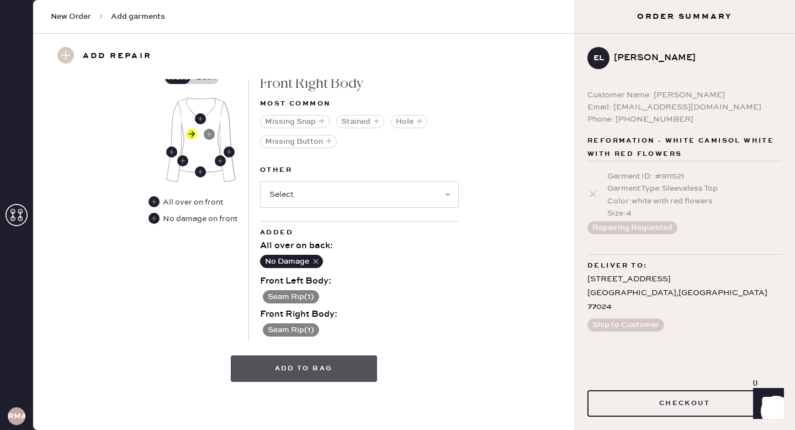
type input "4"
click at [332, 374] on button "Add to bag" at bounding box center [304, 368] width 146 height 27
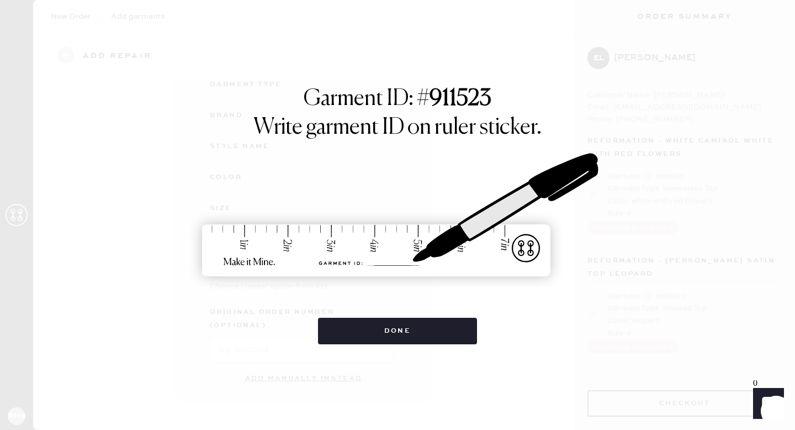
scroll to position [114, 0]
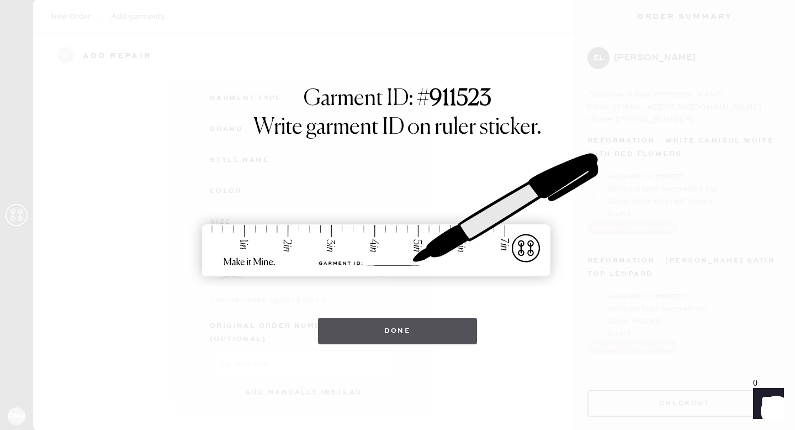
click at [411, 335] on button "Done" at bounding box center [398, 330] width 160 height 27
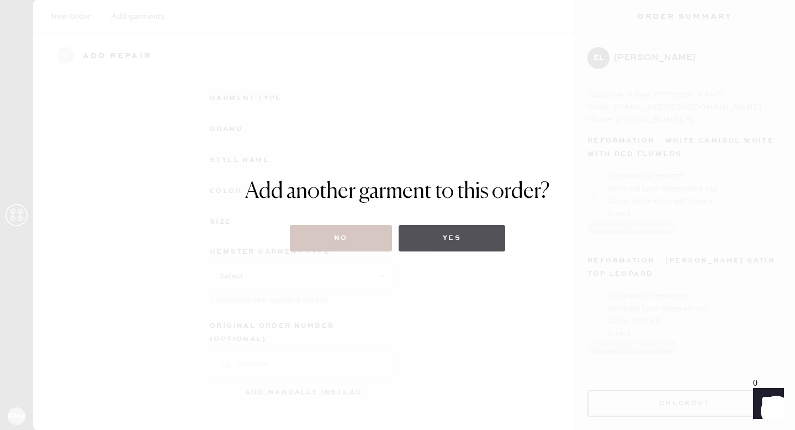
click at [480, 237] on button "Yes" at bounding box center [452, 238] width 107 height 27
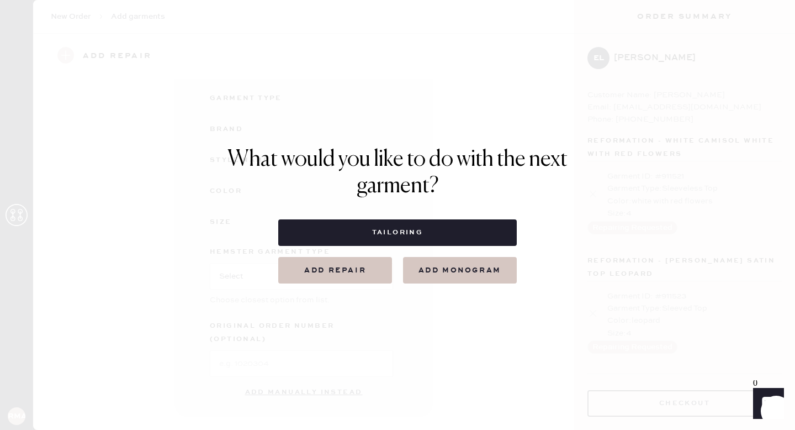
click at [352, 266] on button "Add repair" at bounding box center [335, 270] width 114 height 27
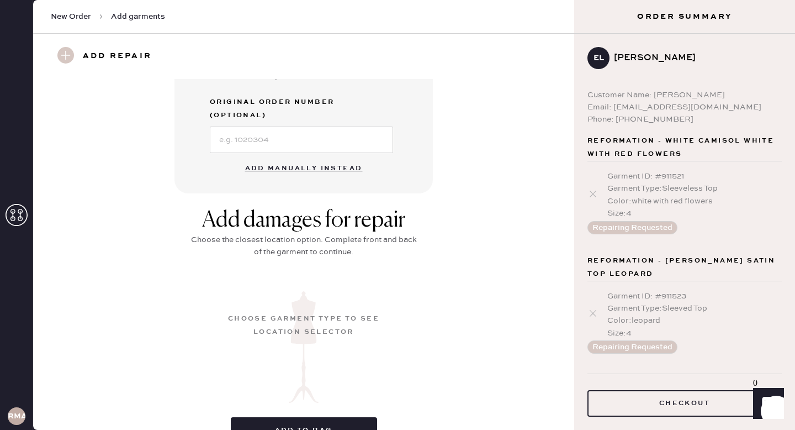
scroll to position [331, 0]
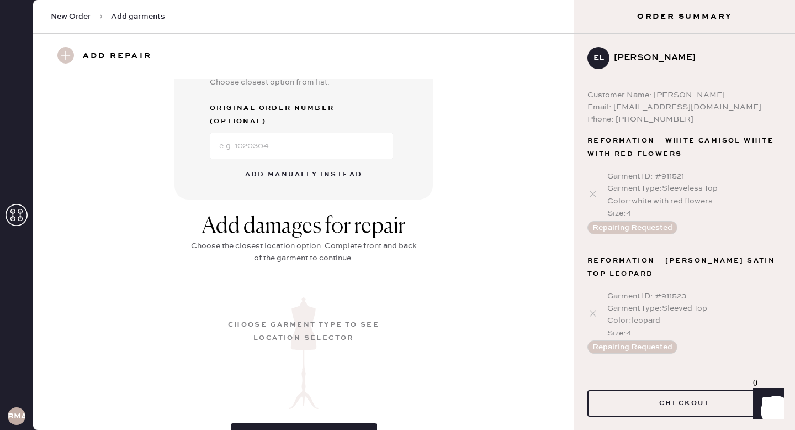
click at [297, 163] on button "Add manually instead" at bounding box center [304, 174] width 131 height 22
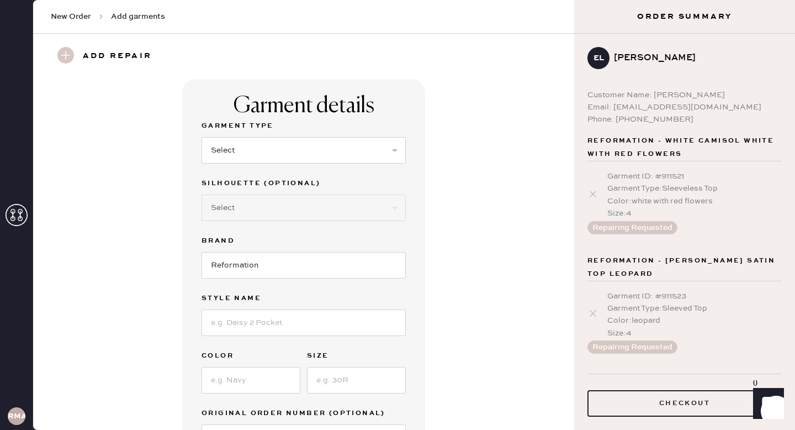
scroll to position [1, 0]
click at [379, 149] on select "Select Basic Skirt Jeans Leggings Pants Shorts Basic Sleeved Dress Basic Sleeve…" at bounding box center [304, 149] width 204 height 27
select select "15"
click at [308, 199] on select "Select Crop top Full Length Other" at bounding box center [304, 207] width 204 height 27
select select "70"
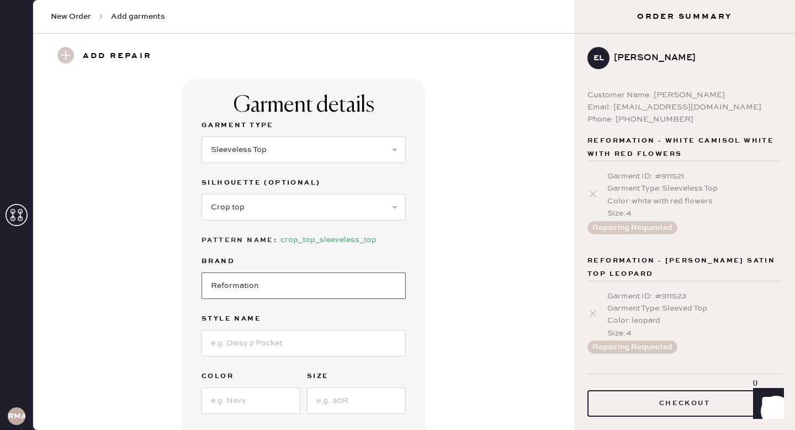
click at [291, 277] on input "Reformation" at bounding box center [304, 285] width 204 height 27
click at [274, 344] on input at bounding box center [304, 343] width 204 height 27
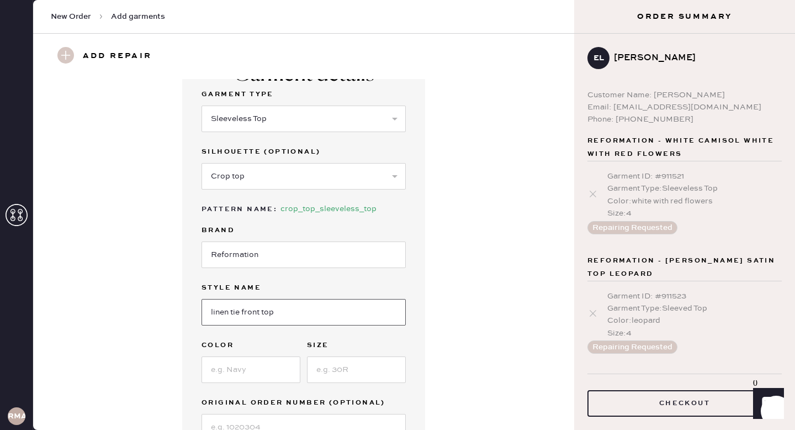
scroll to position [68, 0]
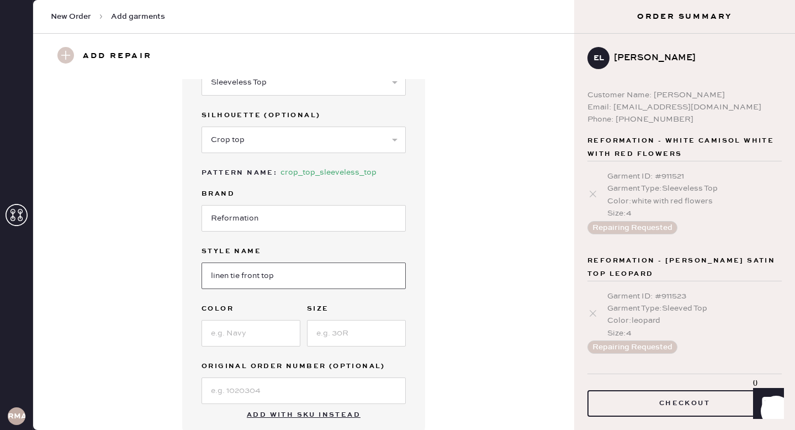
type input "linen tie front top"
click at [261, 333] on input at bounding box center [251, 333] width 99 height 27
type input "white"
click at [338, 338] on input at bounding box center [356, 333] width 99 height 27
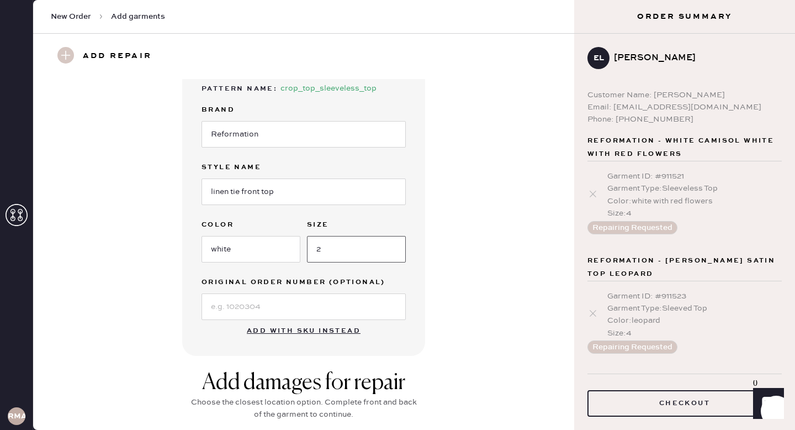
type input "2"
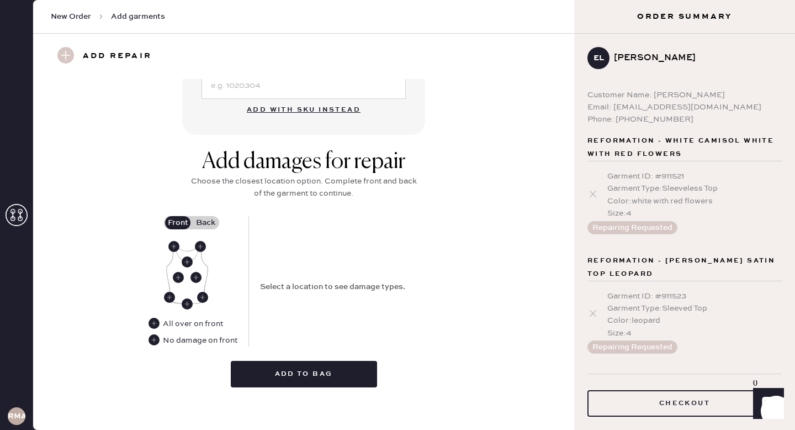
scroll to position [378, 0]
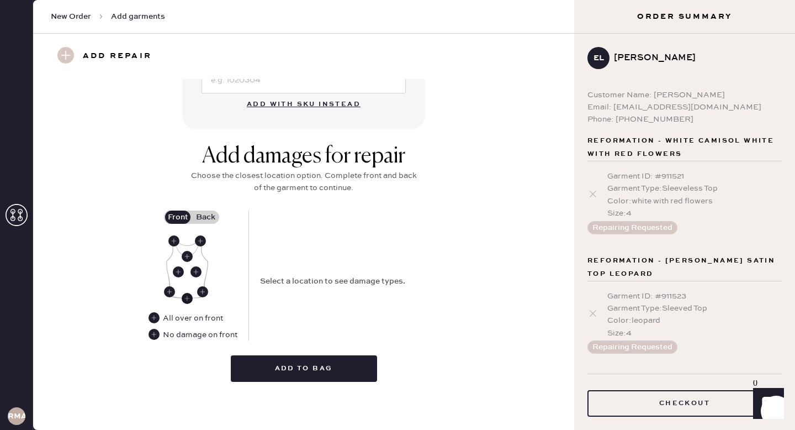
click at [190, 298] on use at bounding box center [187, 298] width 11 height 11
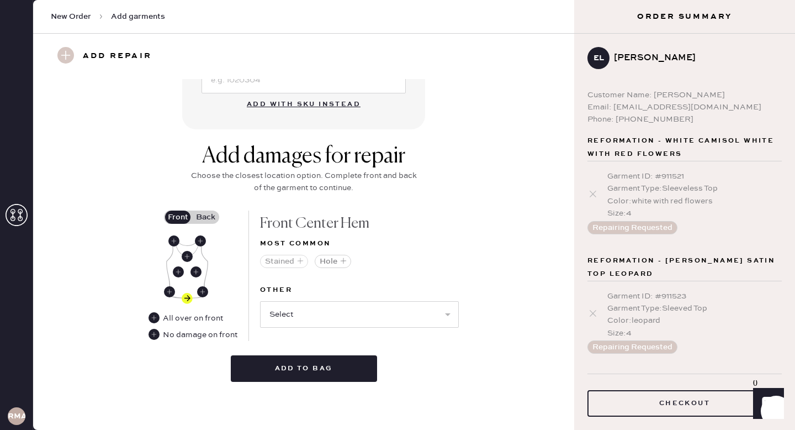
click at [286, 258] on button "Stained" at bounding box center [284, 261] width 48 height 13
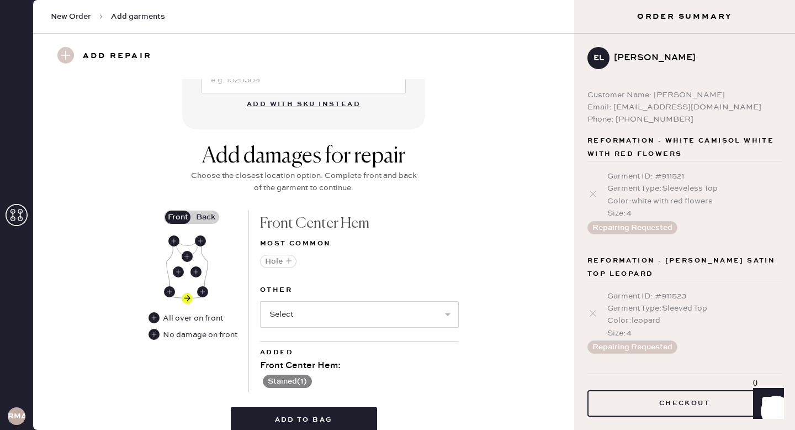
click at [206, 216] on label "Back" at bounding box center [206, 216] width 28 height 13
click at [205, 217] on input "Back" at bounding box center [205, 217] width 0 height 0
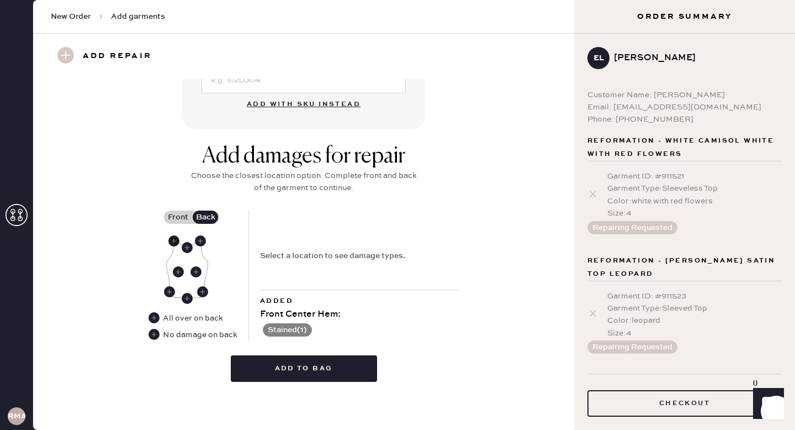
click at [177, 243] on use at bounding box center [173, 240] width 11 height 11
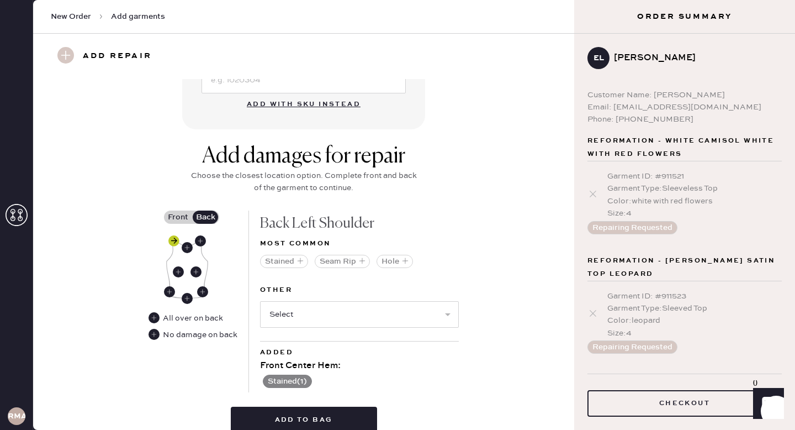
click at [177, 242] on use at bounding box center [173, 240] width 11 height 11
click at [285, 315] on select "Select Broken / Ripped Hem Broken Beads Broken Belt Loop Broken Button Broken C…" at bounding box center [359, 314] width 199 height 27
select select "1496"
select select
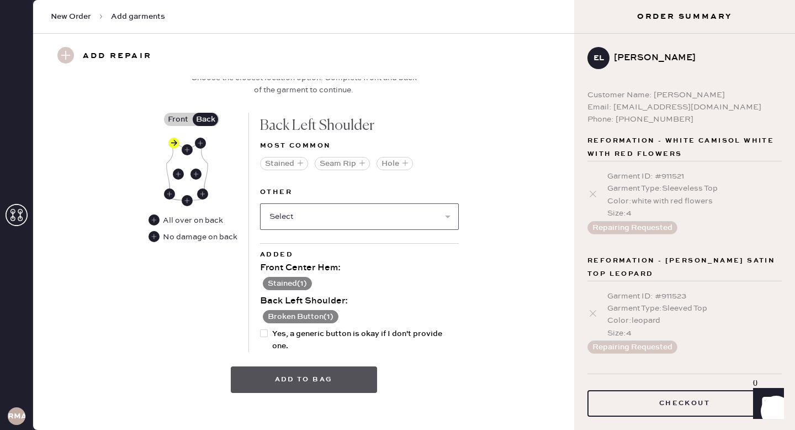
scroll to position [484, 0]
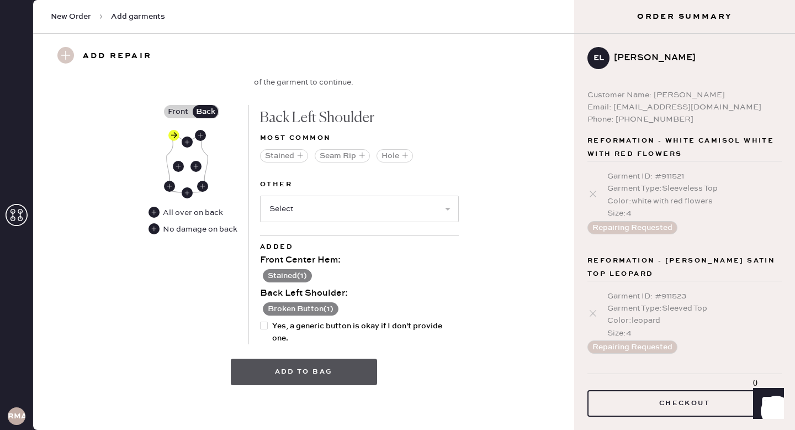
click at [293, 372] on button "Add to bag" at bounding box center [304, 371] width 146 height 27
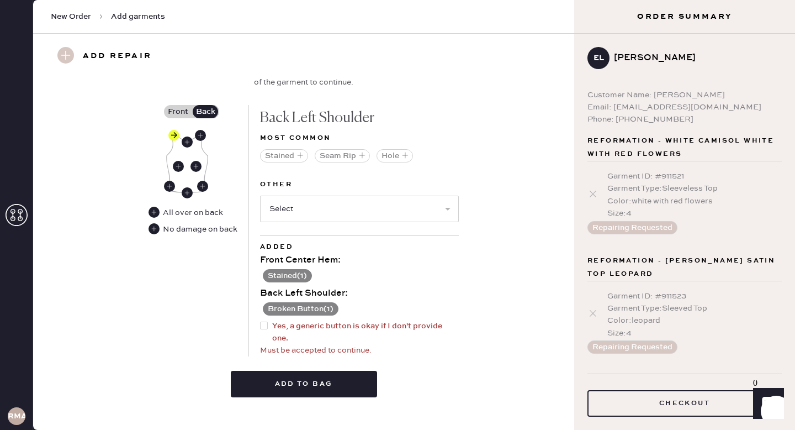
click at [266, 330] on div at bounding box center [266, 332] width 12 height 24
click at [261, 320] on input "Yes, a generic button is okay if I don't provide one." at bounding box center [260, 320] width 1 height 1
checkbox input "true"
click at [327, 375] on button "Add to bag" at bounding box center [304, 383] width 146 height 27
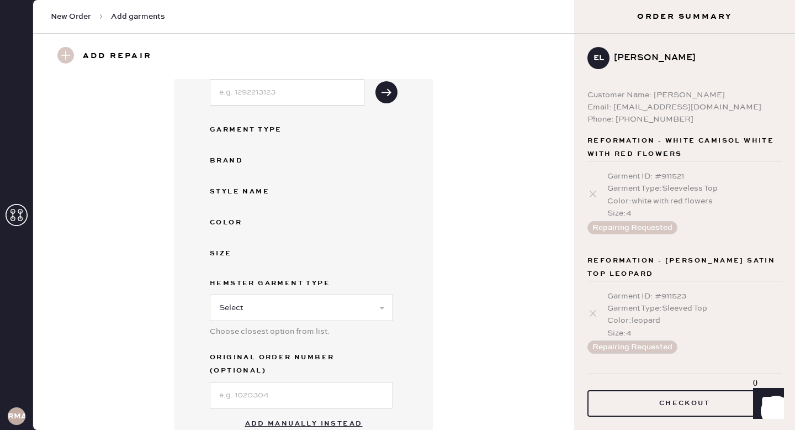
scroll to position [7, 0]
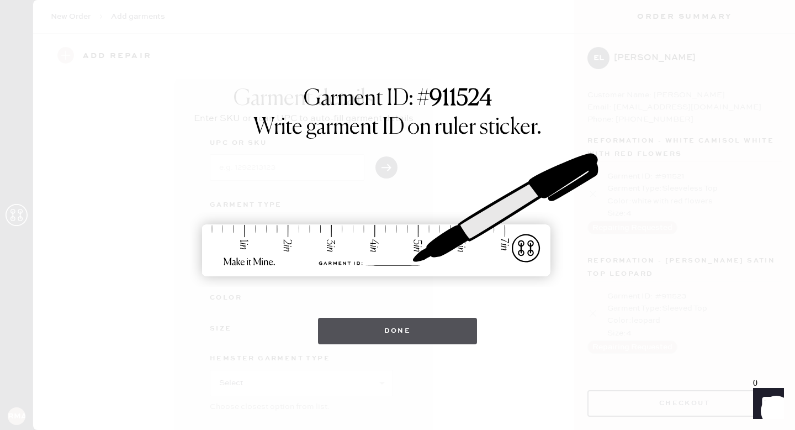
click at [384, 330] on button "Done" at bounding box center [398, 330] width 160 height 27
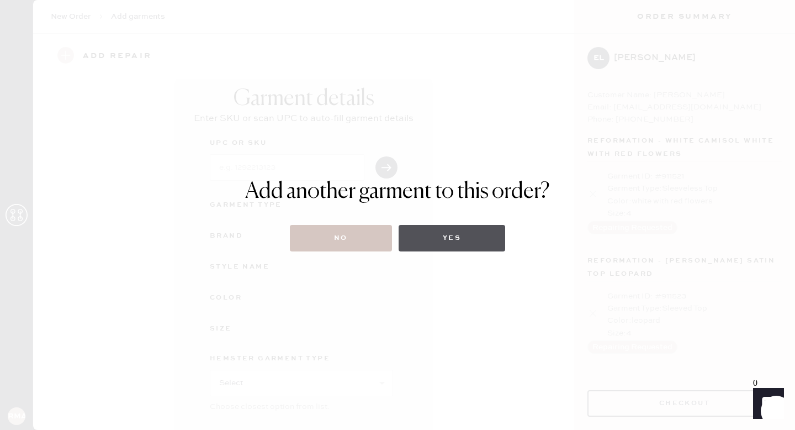
click at [458, 248] on button "Yes" at bounding box center [452, 238] width 107 height 27
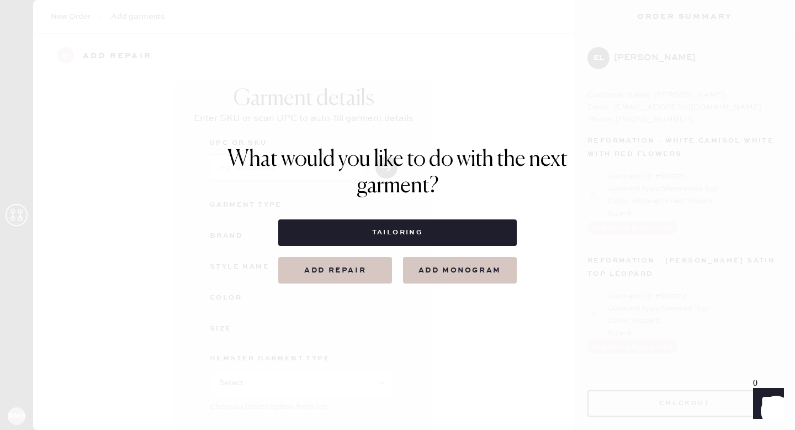
click at [329, 268] on button "Add repair" at bounding box center [335, 270] width 114 height 27
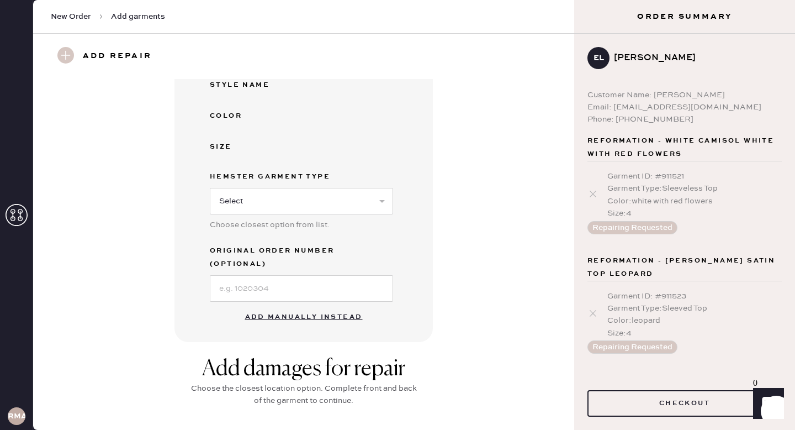
click at [273, 306] on button "Add manually instead" at bounding box center [304, 317] width 131 height 22
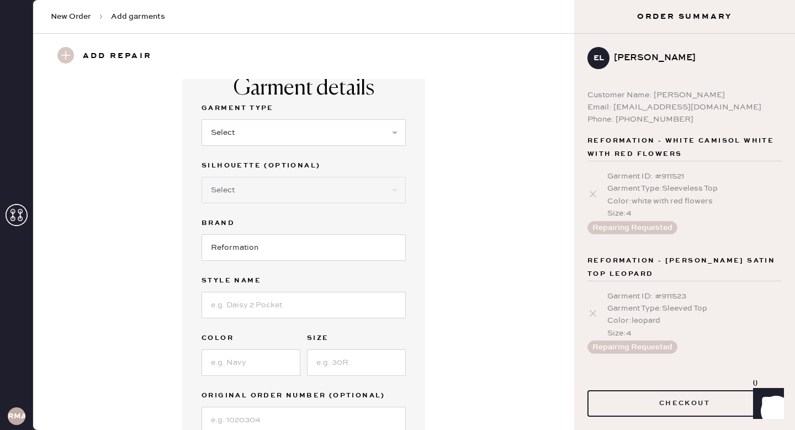
scroll to position [9, 0]
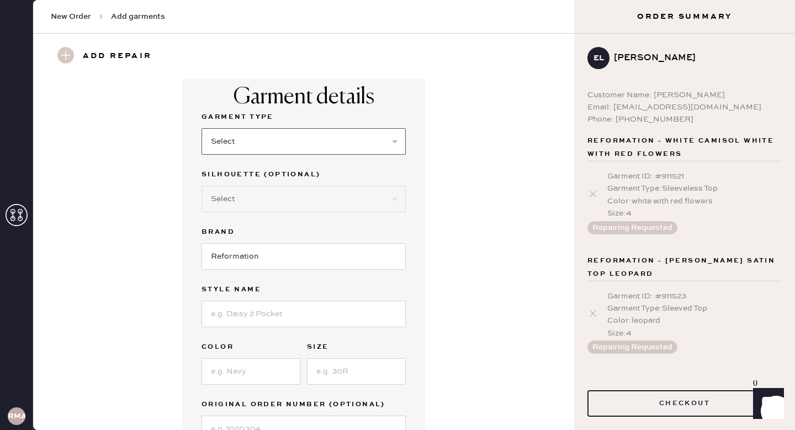
click at [300, 138] on select "Select Basic Skirt Jeans Leggings Pants Shorts Basic Sleeved Dress Basic Sleeve…" at bounding box center [304, 141] width 204 height 27
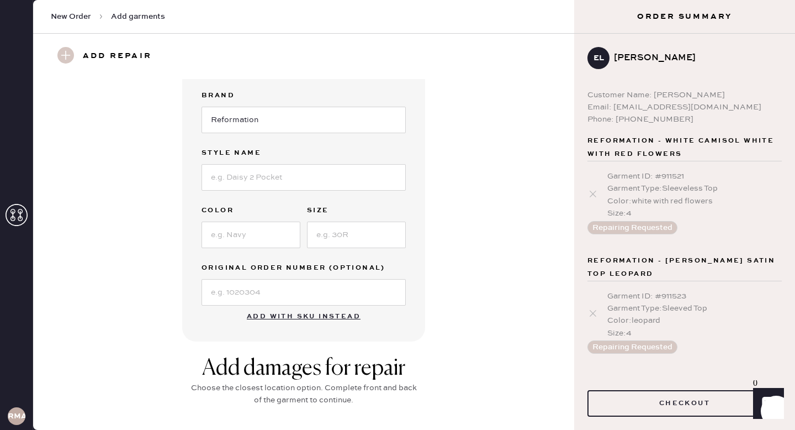
scroll to position [182, 0]
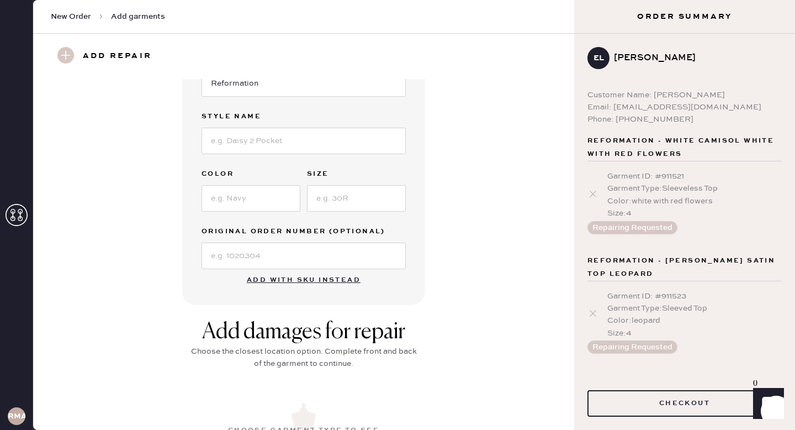
click at [267, 284] on button "Add with SKU instead" at bounding box center [303, 280] width 127 height 22
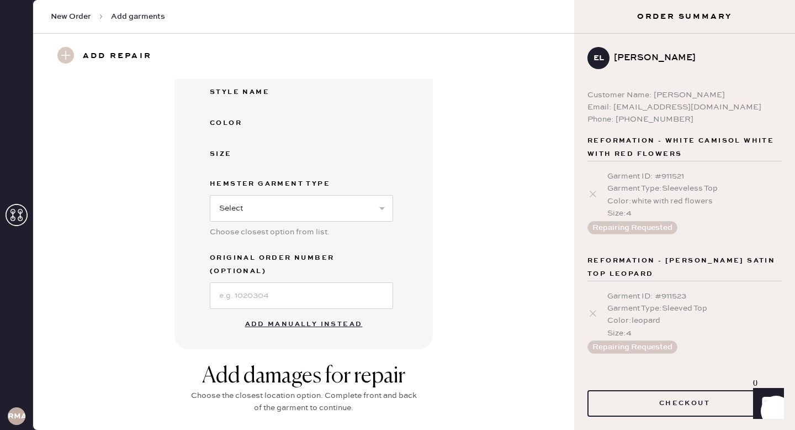
scroll to position [206, 0]
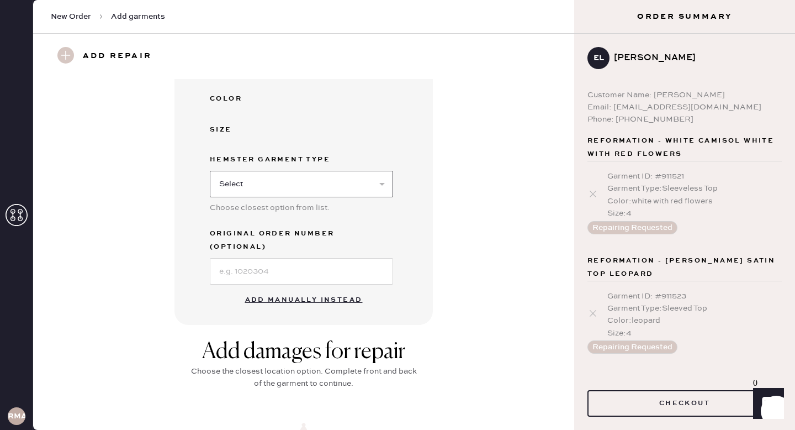
click at [304, 177] on select "Select Basic Skirt Jeans Leggings Pants Shorts Basic Sleeved Dress Basic Sleeve…" at bounding box center [301, 184] width 183 height 27
select select "5"
click at [284, 262] on input at bounding box center [301, 271] width 183 height 27
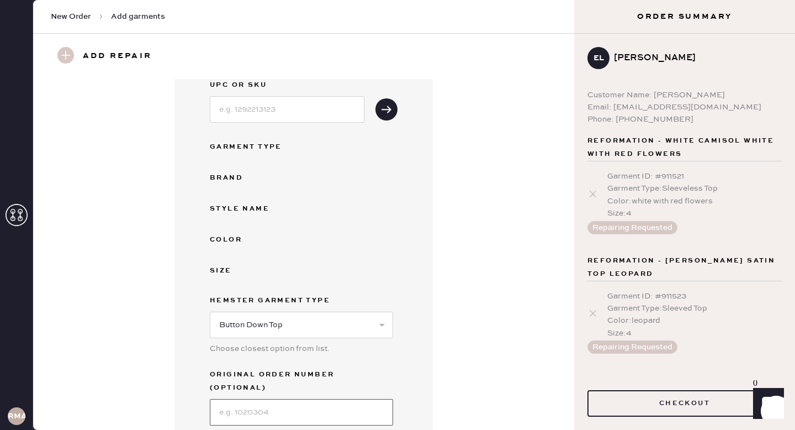
scroll to position [0, 0]
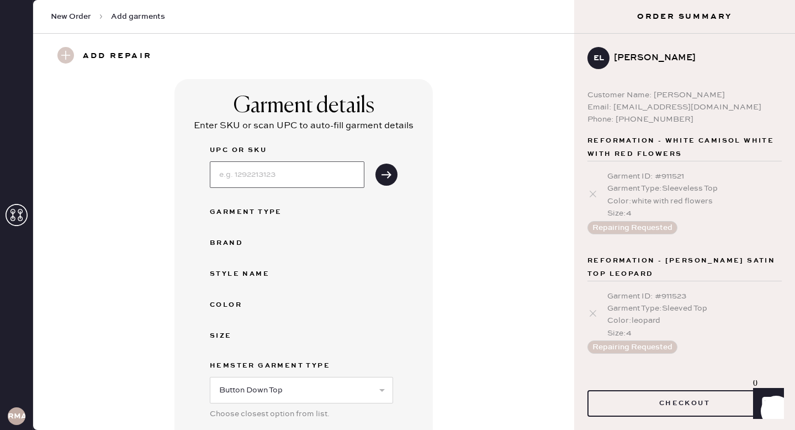
click at [276, 182] on input at bounding box center [287, 174] width 155 height 27
click at [412, 243] on div "Garment details Enter SKU or scan UPC to auto-fill garment details UPC or SKU G…" at bounding box center [303, 305] width 258 height 452
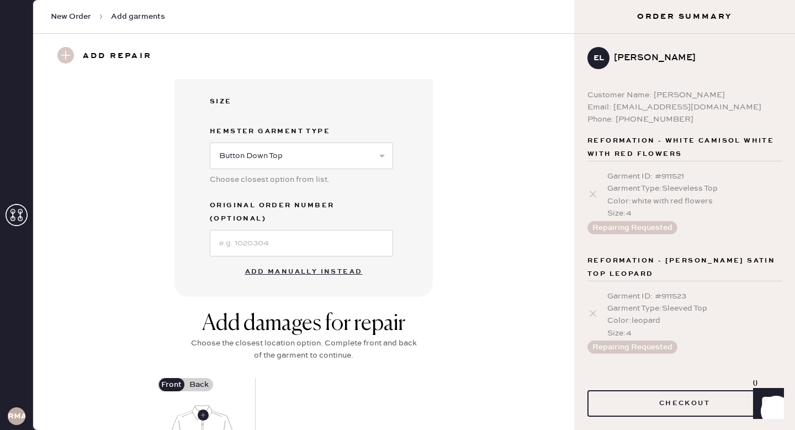
click at [289, 262] on button "Add manually instead" at bounding box center [304, 272] width 131 height 22
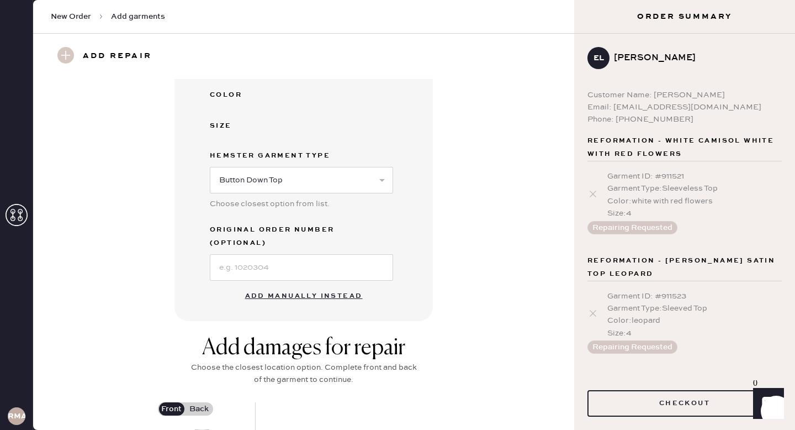
select select "5"
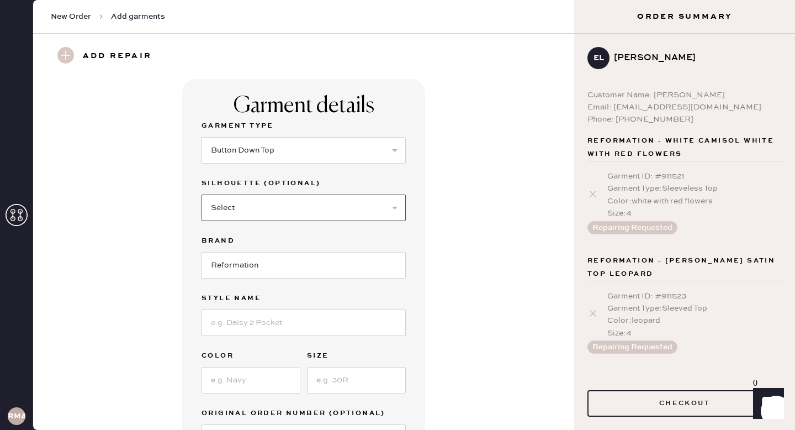
click at [345, 208] on select "Select Short Sleeves Long Sleeves Other" at bounding box center [304, 207] width 204 height 27
select select "18"
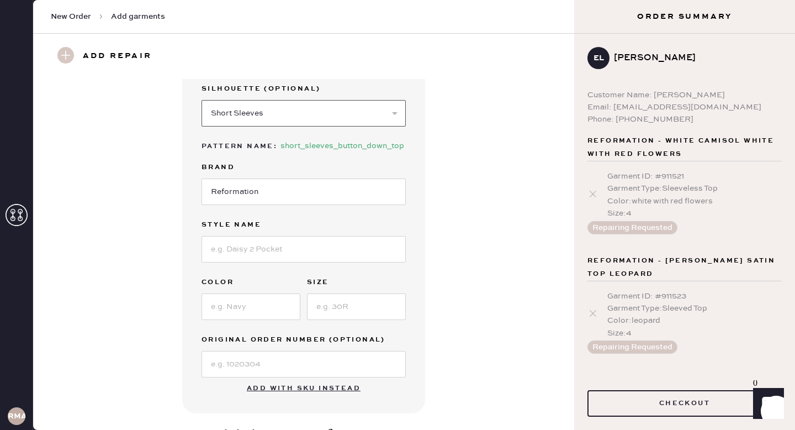
scroll to position [115, 0]
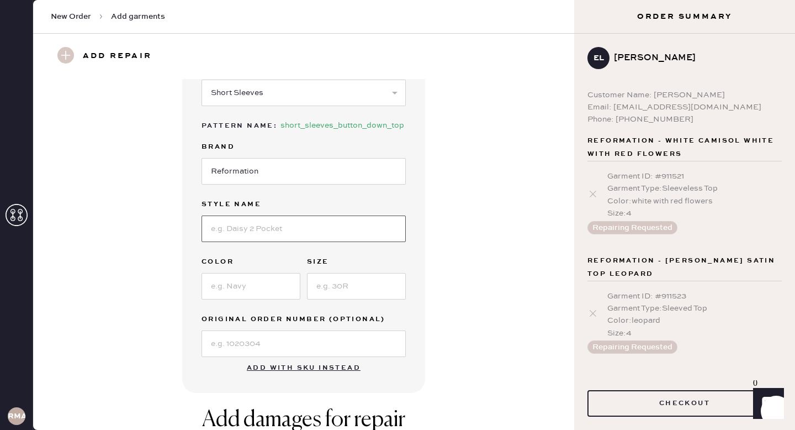
click at [296, 224] on input at bounding box center [304, 228] width 204 height 27
type input "alabama"
click at [269, 286] on input at bounding box center [251, 286] width 99 height 27
type input "chocolate cake"
click at [345, 289] on input at bounding box center [356, 286] width 99 height 27
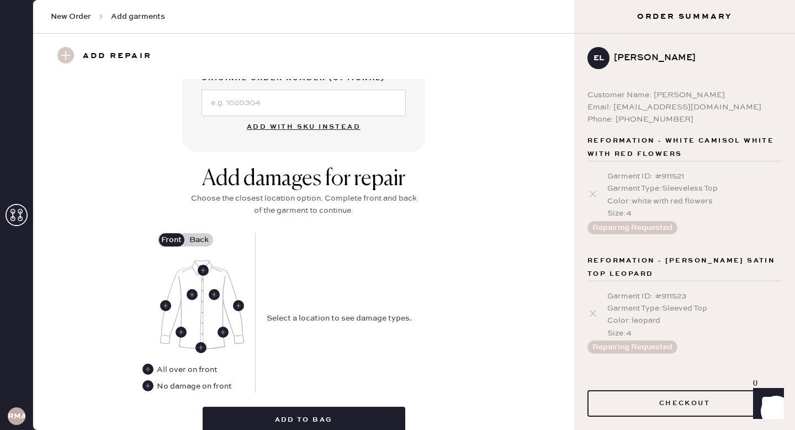
scroll to position [371, 0]
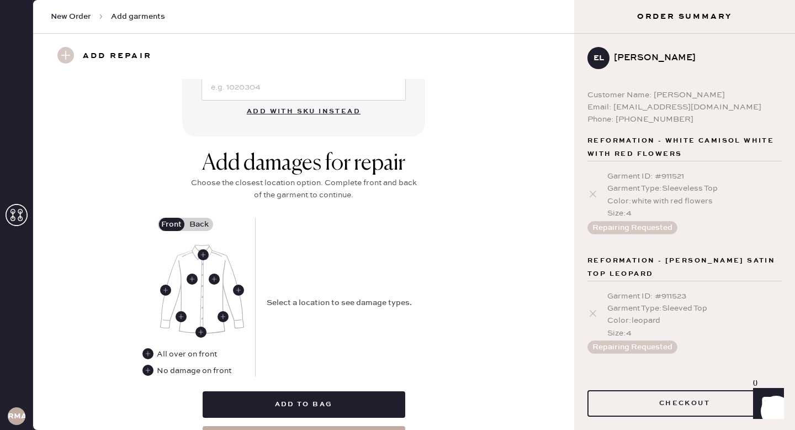
type input "6"
click at [199, 224] on label "Back" at bounding box center [200, 224] width 28 height 13
click at [199, 224] on input "Back" at bounding box center [199, 224] width 0 height 0
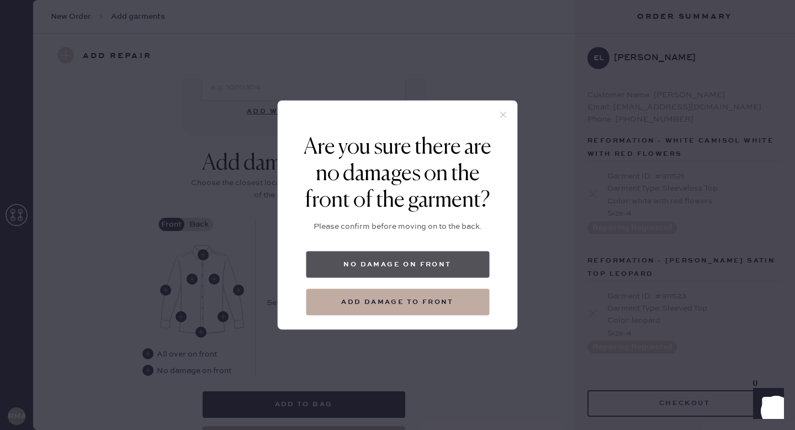
click at [356, 257] on button "No damage on front" at bounding box center [397, 264] width 183 height 27
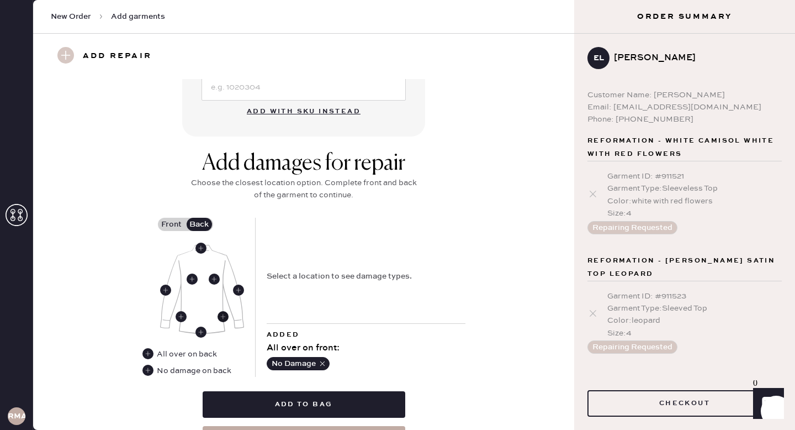
click at [223, 313] on use at bounding box center [223, 316] width 11 height 11
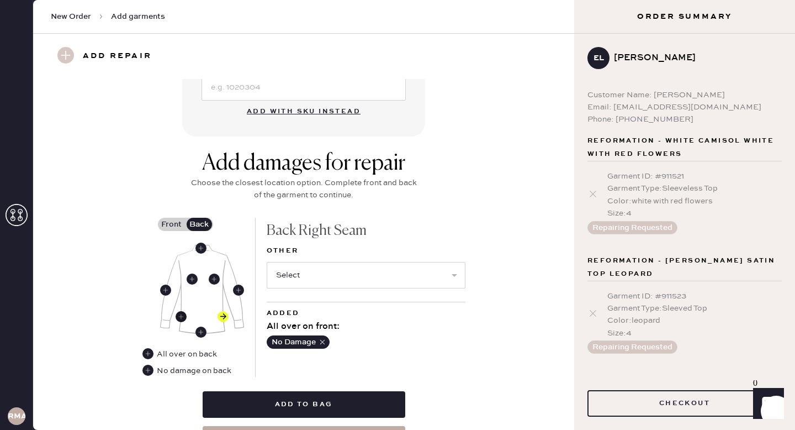
click at [180, 315] on use at bounding box center [181, 316] width 11 height 11
click at [340, 265] on select "Select Broken / Ripped Hem Broken Beads Broken Button Broken Elastic Broken Hoo…" at bounding box center [366, 275] width 199 height 27
click at [341, 278] on select "Select Broken / Ripped Hem Broken Beads Broken Button Broken Elastic Broken Hoo…" at bounding box center [366, 275] width 199 height 27
select select "2050"
select select
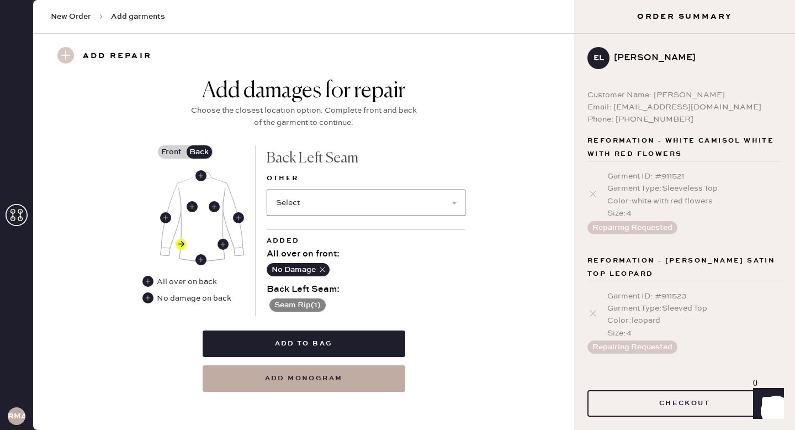
scroll to position [445, 0]
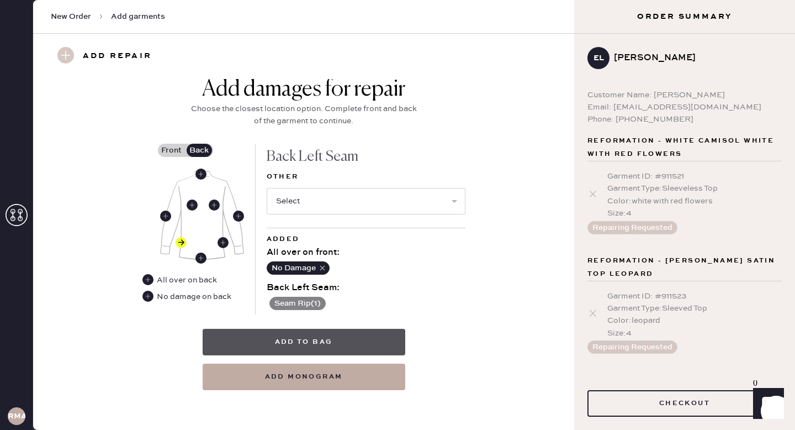
click at [383, 335] on button "Add to bag" at bounding box center [304, 342] width 203 height 27
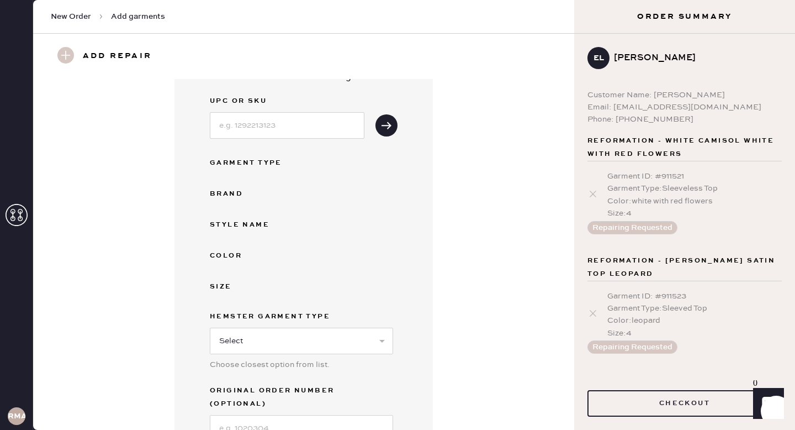
scroll to position [45, 0]
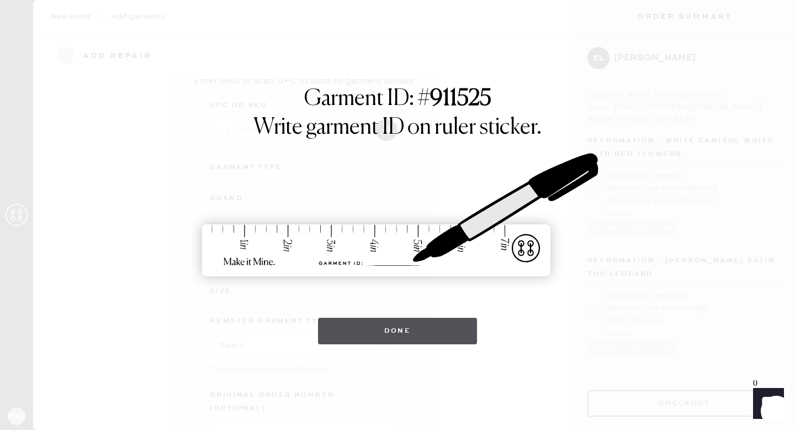
click at [383, 335] on button "Done" at bounding box center [398, 330] width 160 height 27
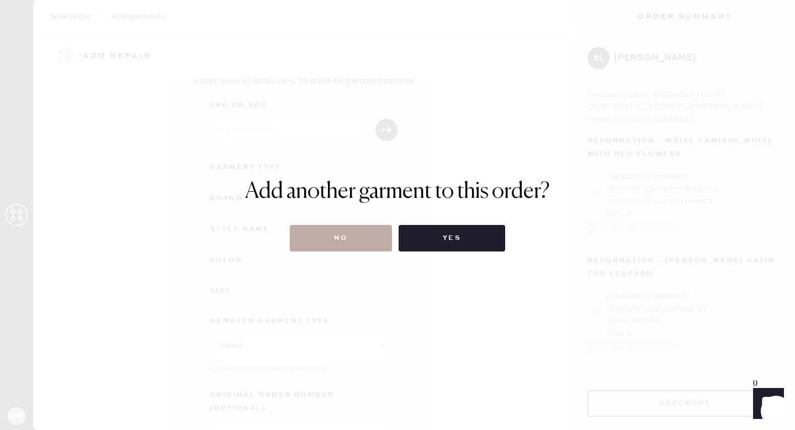
click at [349, 243] on button "No" at bounding box center [341, 238] width 102 height 27
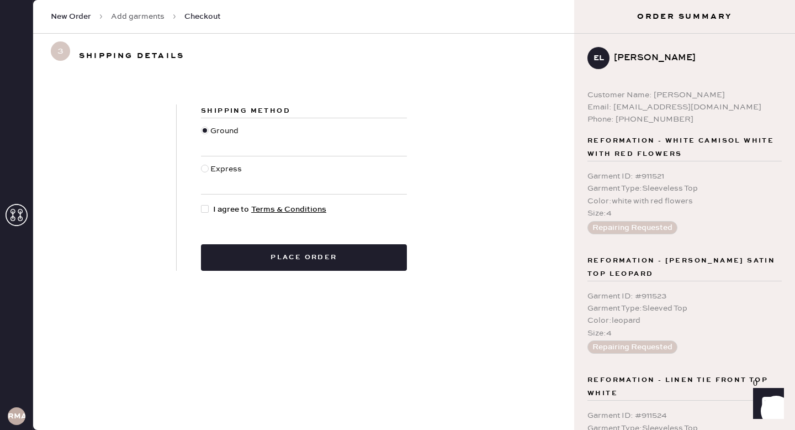
click at [204, 209] on div at bounding box center [205, 209] width 8 height 8
click at [202, 204] on input "I agree to Terms & Conditions" at bounding box center [201, 203] width 1 height 1
checkbox input "true"
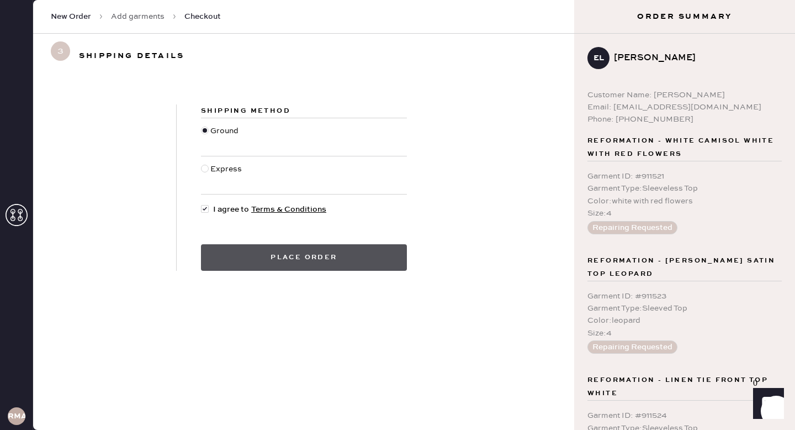
click at [268, 267] on button "Place order" at bounding box center [304, 257] width 206 height 27
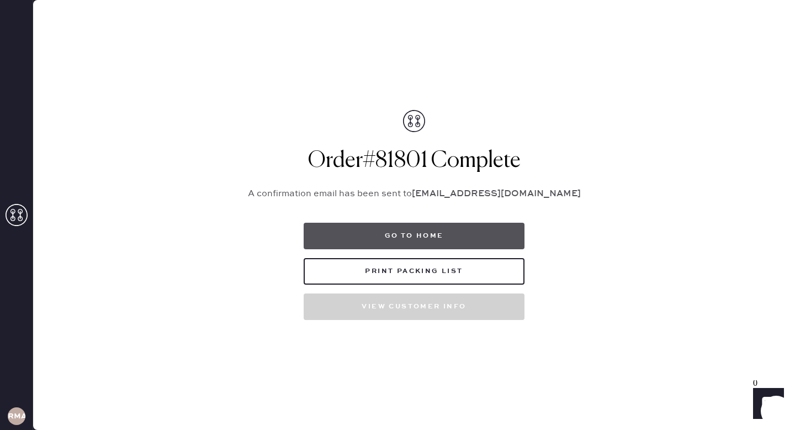
click at [331, 231] on button "Go to home" at bounding box center [414, 236] width 221 height 27
